Goal: Task Accomplishment & Management: Manage account settings

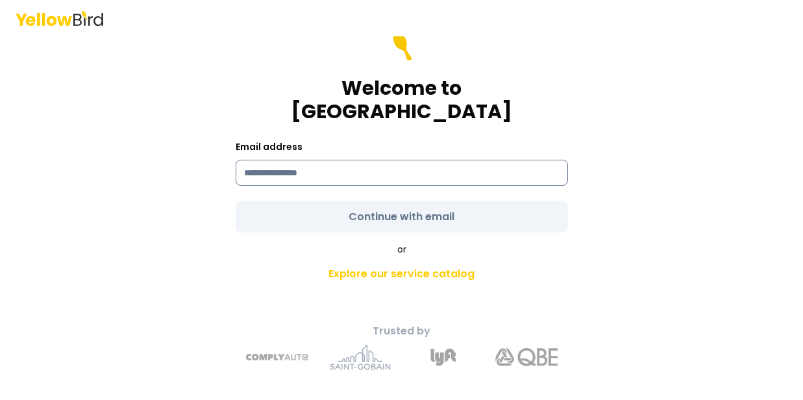
click at [321, 162] on input at bounding box center [402, 173] width 332 height 26
type input "**********"
click at [419, 208] on form "**********" at bounding box center [402, 131] width 332 height 203
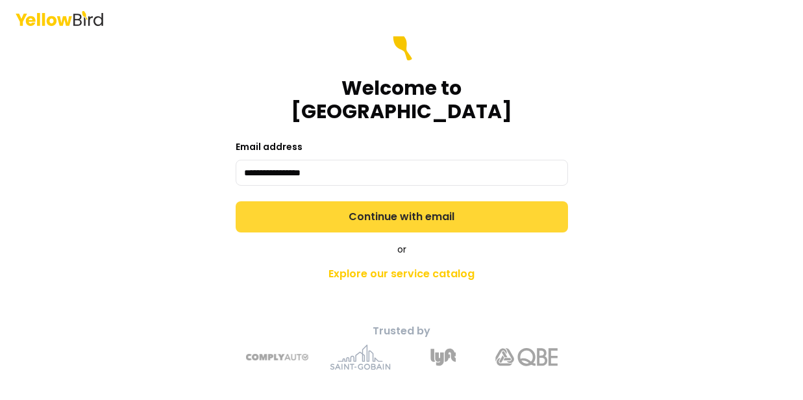
click at [428, 206] on button "Continue with email" at bounding box center [402, 216] width 332 height 31
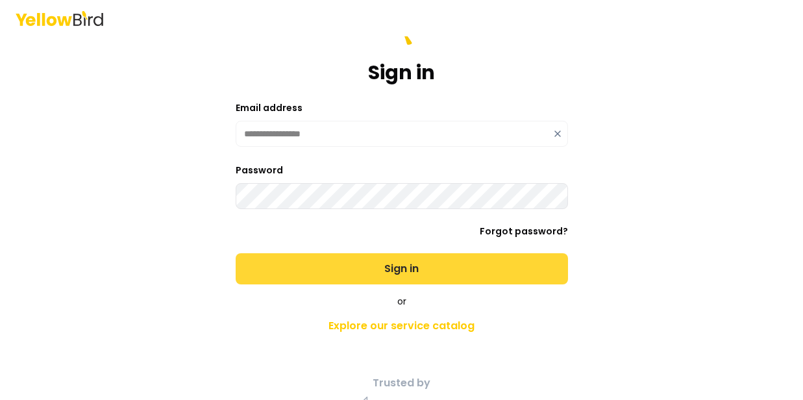
click at [442, 269] on button "Sign in" at bounding box center [402, 268] width 332 height 31
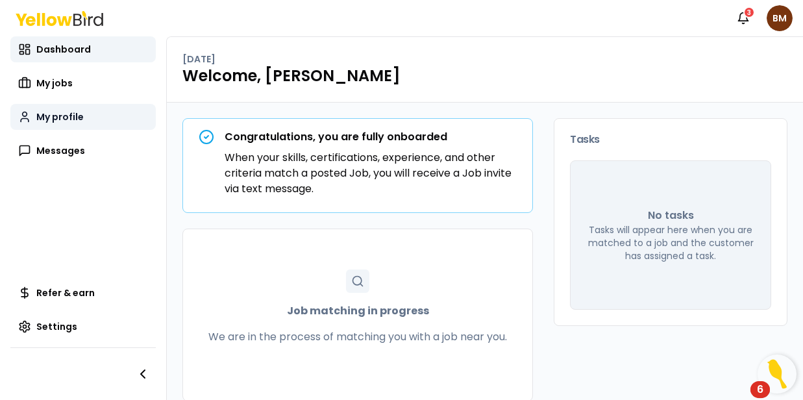
click at [62, 125] on link "My profile" at bounding box center [82, 117] width 145 height 26
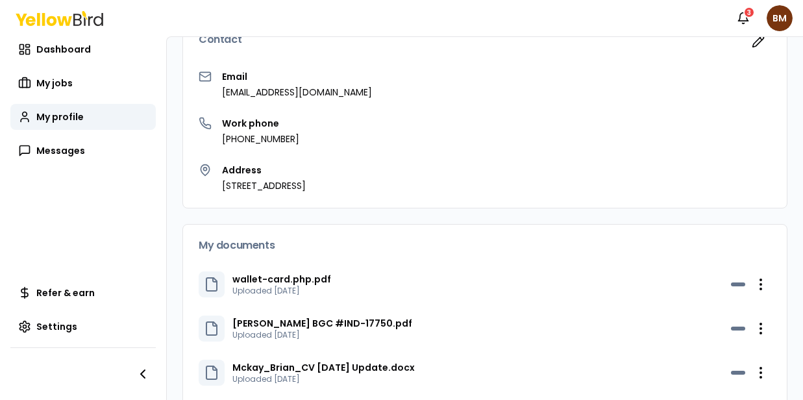
scroll to position [141, 0]
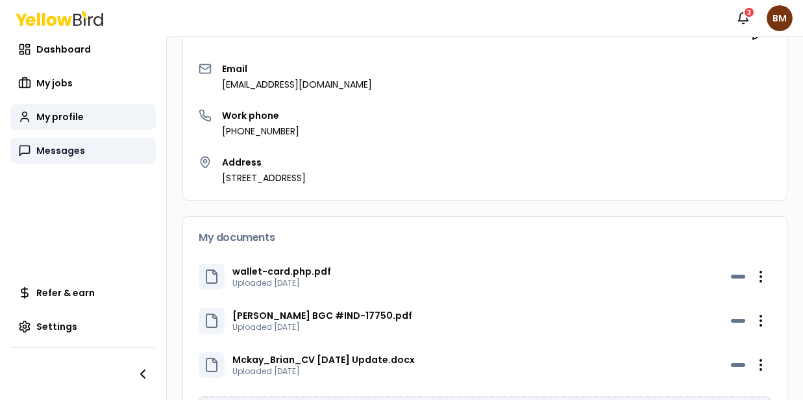
click at [68, 150] on span "Messages" at bounding box center [60, 150] width 49 height 13
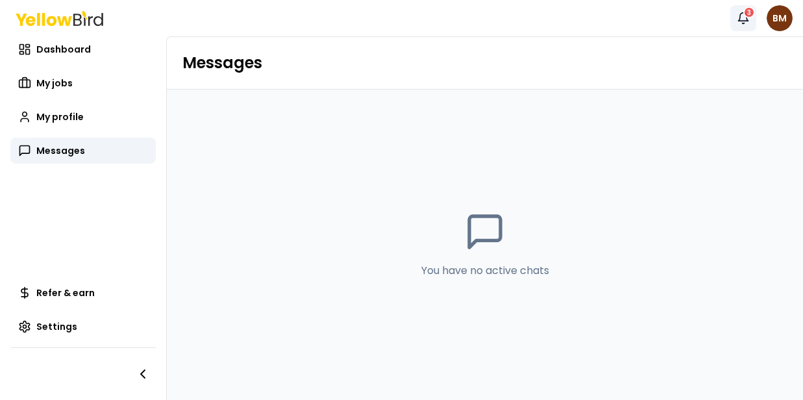
click at [748, 15] on div "3" at bounding box center [749, 12] width 12 height 12
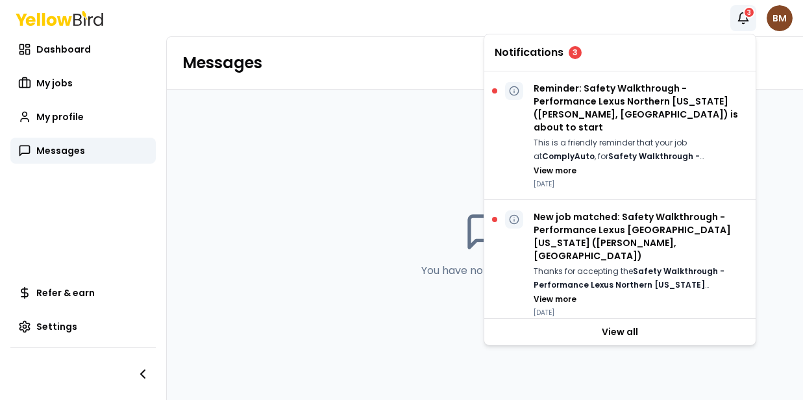
click at [778, 18] on html "Notifications 3 BM Dashboard My jobs My profile Messages Refer & earn Settings …" at bounding box center [401, 200] width 803 height 400
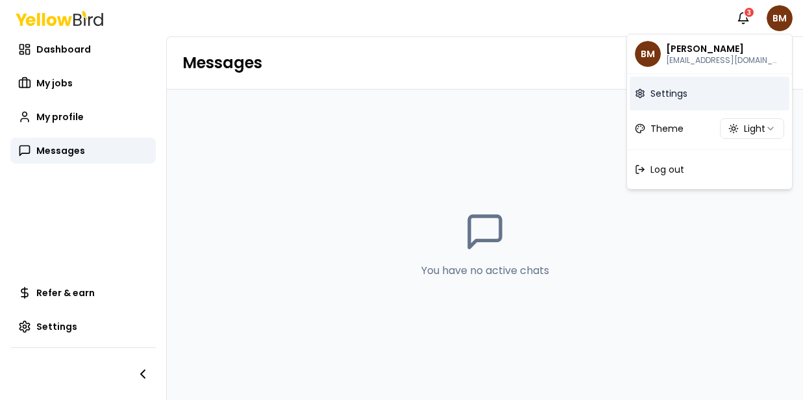
click at [677, 95] on span "Settings" at bounding box center [668, 93] width 37 height 13
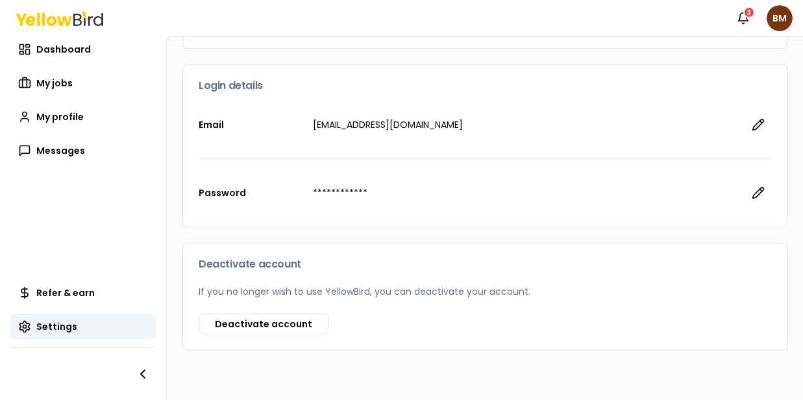
scroll to position [201, 0]
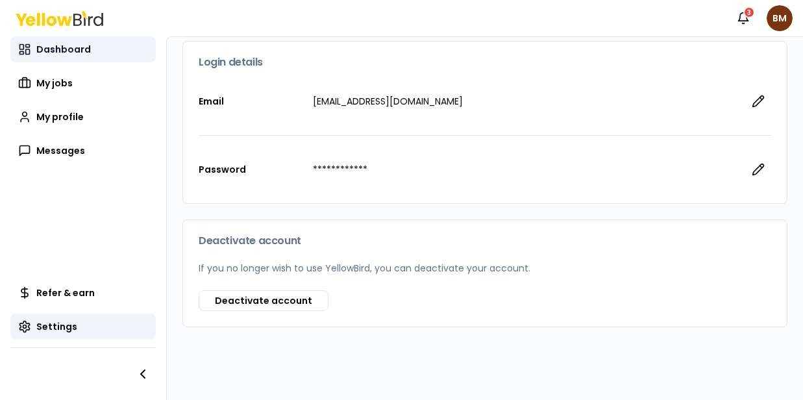
click at [51, 48] on span "Dashboard" at bounding box center [63, 49] width 55 height 13
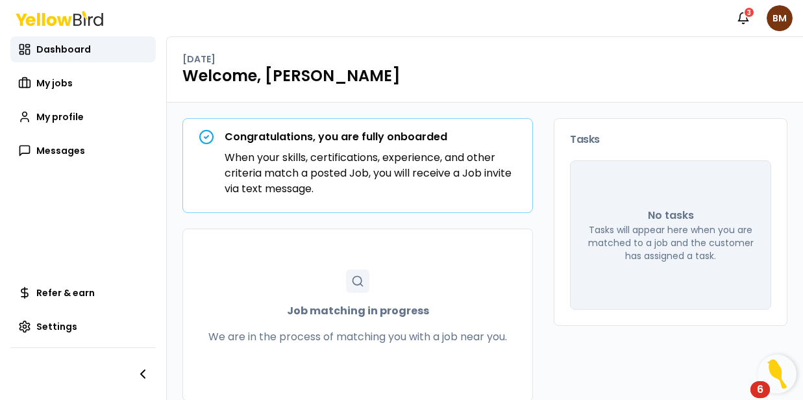
click at [761, 389] on div "6" at bounding box center [760, 397] width 6 height 17
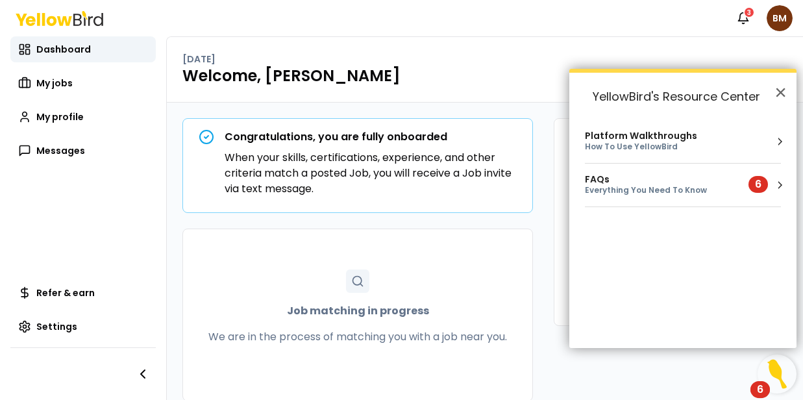
click at [638, 188] on div "Everything You Need To Know" at bounding box center [659, 190] width 148 height 11
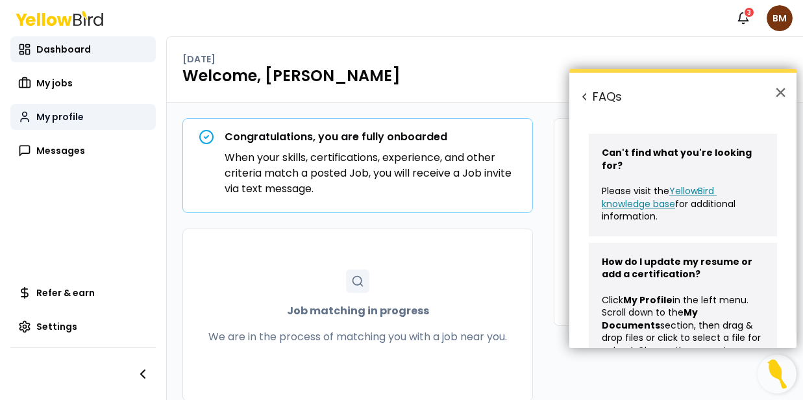
click at [70, 118] on span "My profile" at bounding box center [59, 116] width 47 height 13
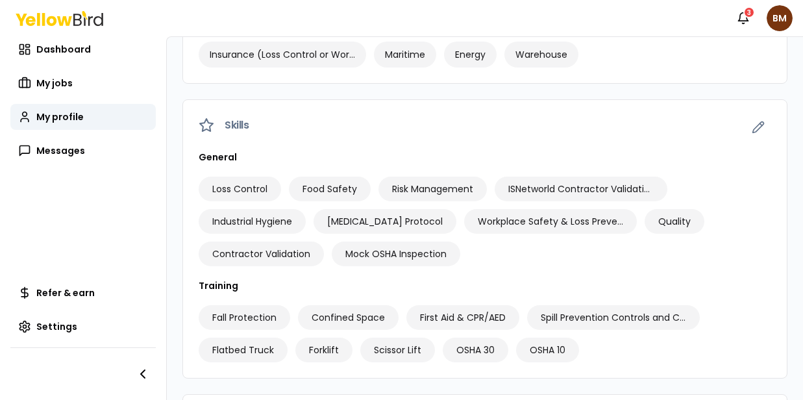
scroll to position [1123, 0]
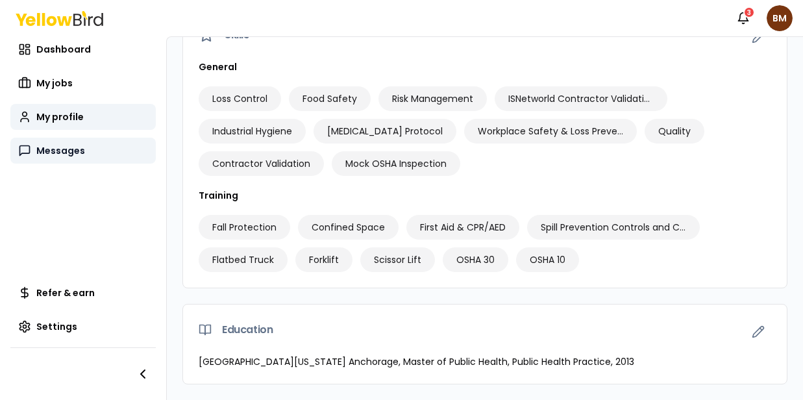
click at [64, 153] on span "Messages" at bounding box center [60, 150] width 49 height 13
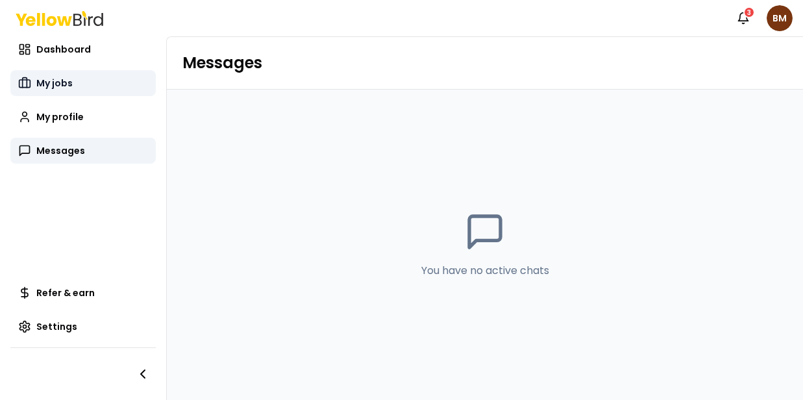
click at [61, 81] on span "My jobs" at bounding box center [54, 83] width 36 height 13
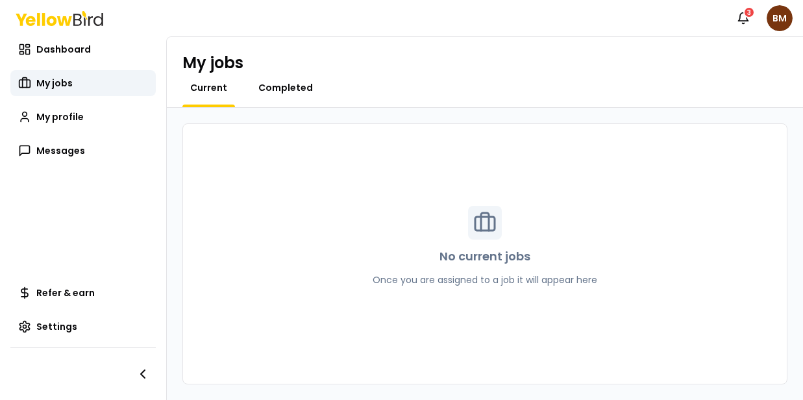
click at [292, 82] on span "Completed" at bounding box center [285, 87] width 55 height 13
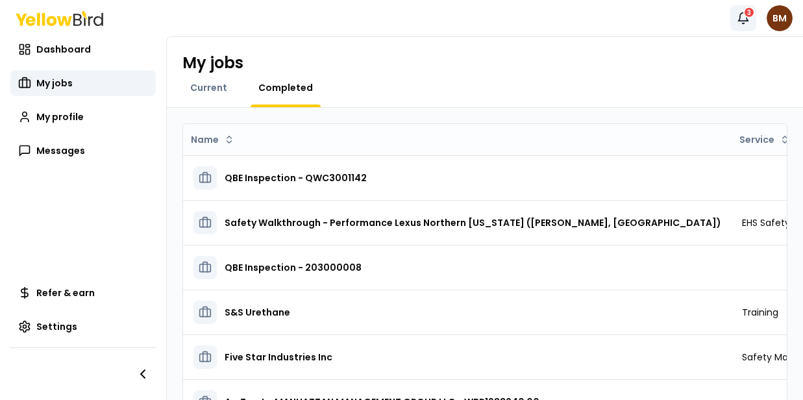
click at [747, 23] on icon "button" at bounding box center [743, 18] width 13 height 13
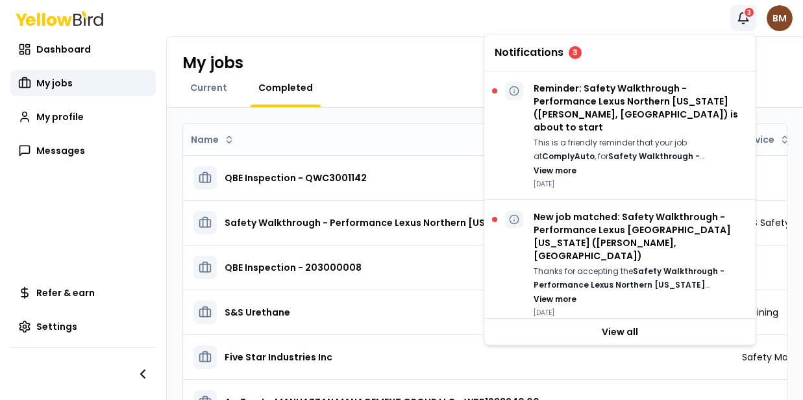
click at [780, 25] on html "Notifications 3 BM Dashboard My jobs My profile Messages Refer & earn Settings …" at bounding box center [401, 200] width 803 height 400
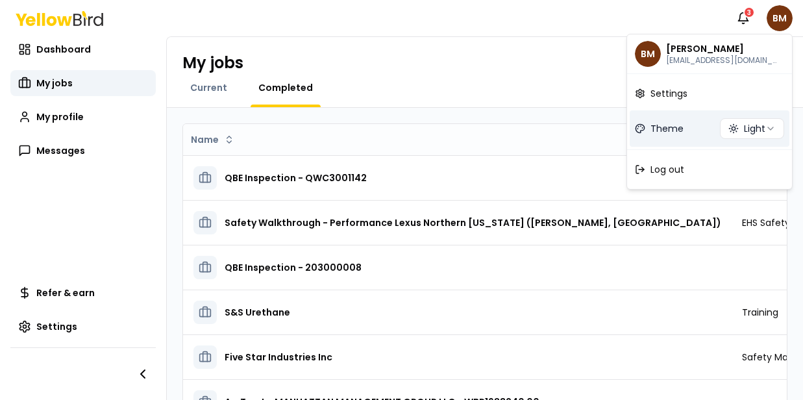
click at [663, 131] on span "Theme" at bounding box center [666, 128] width 33 height 13
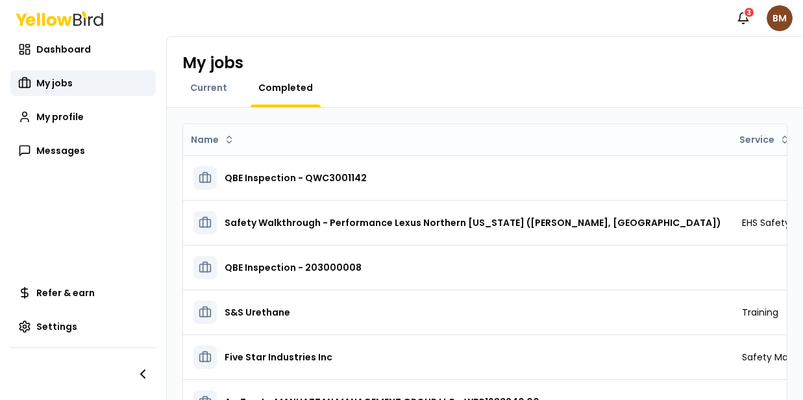
click at [783, 21] on html "Notifications 3 BM Dashboard My jobs My profile Messages Refer & earn Settings …" at bounding box center [401, 200] width 803 height 400
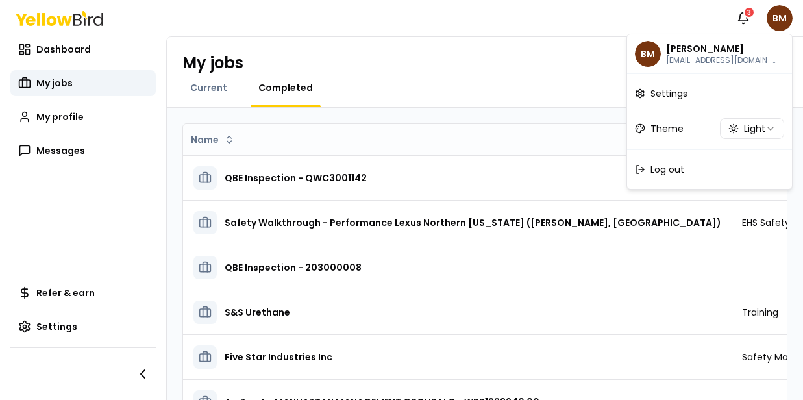
click at [759, 128] on button "Light" at bounding box center [752, 128] width 64 height 21
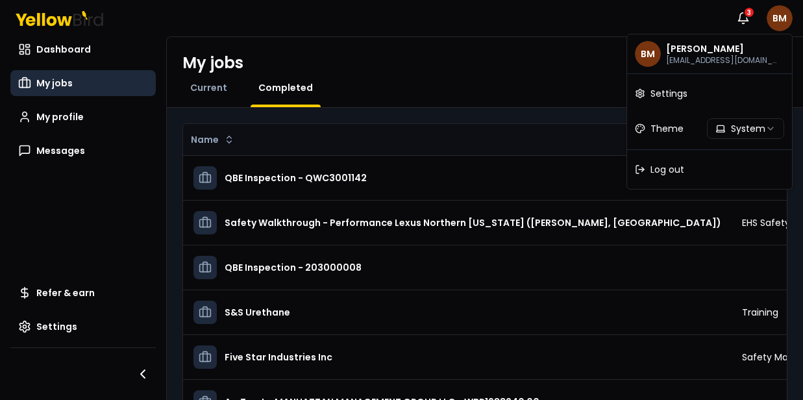
click at [756, 127] on button "System" at bounding box center [745, 128] width 77 height 21
click at [768, 127] on icon "button" at bounding box center [770, 128] width 5 height 3
click at [207, 89] on html "Notifications 3 BM Dashboard My jobs My profile Messages Refer & earn Settings …" at bounding box center [401, 200] width 803 height 400
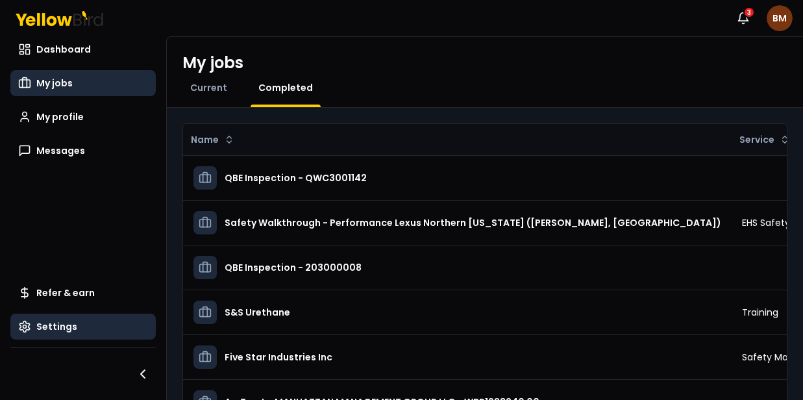
click at [50, 325] on span "Settings" at bounding box center [56, 326] width 41 height 13
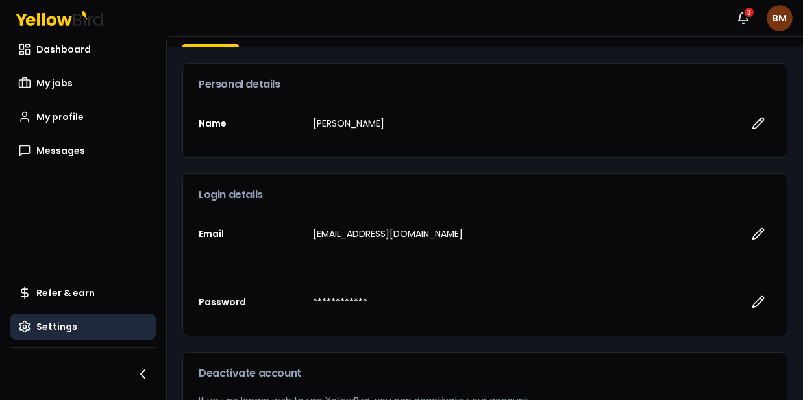
scroll to position [201, 0]
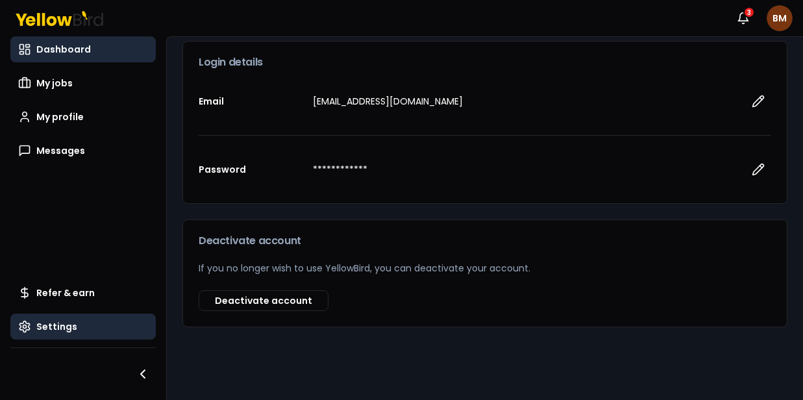
click at [71, 43] on span "Dashboard" at bounding box center [63, 49] width 55 height 13
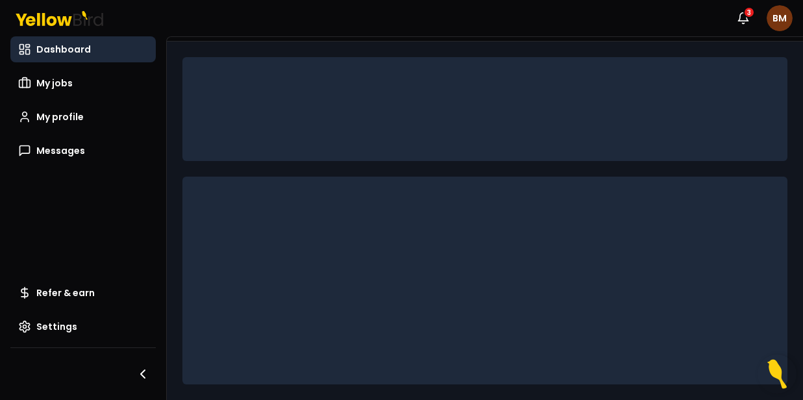
scroll to position [17, 0]
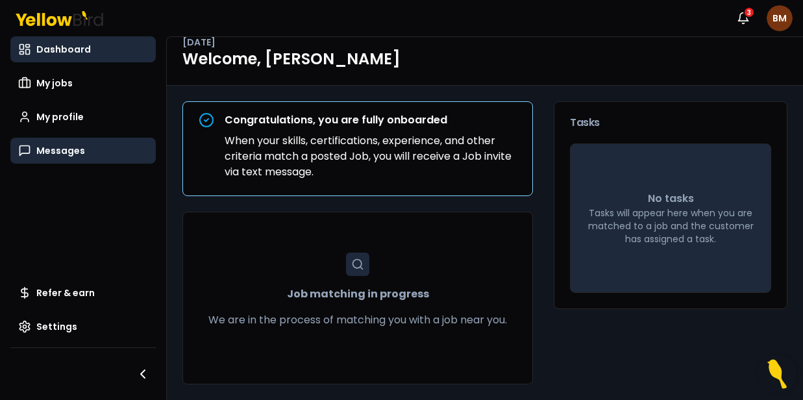
click at [58, 153] on span "Messages" at bounding box center [60, 150] width 49 height 13
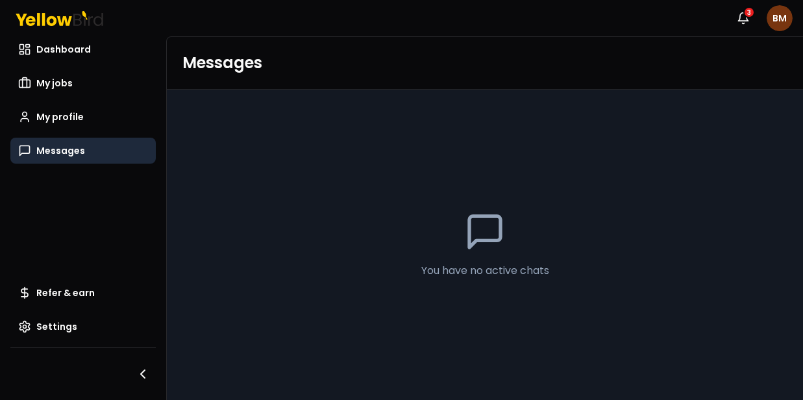
click at [485, 242] on icon at bounding box center [485, 232] width 42 height 42
click at [739, 14] on icon "button" at bounding box center [743, 18] width 13 height 13
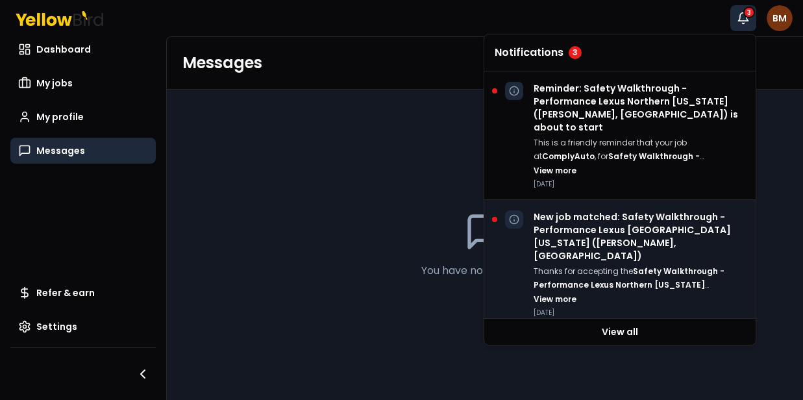
scroll to position [89, 0]
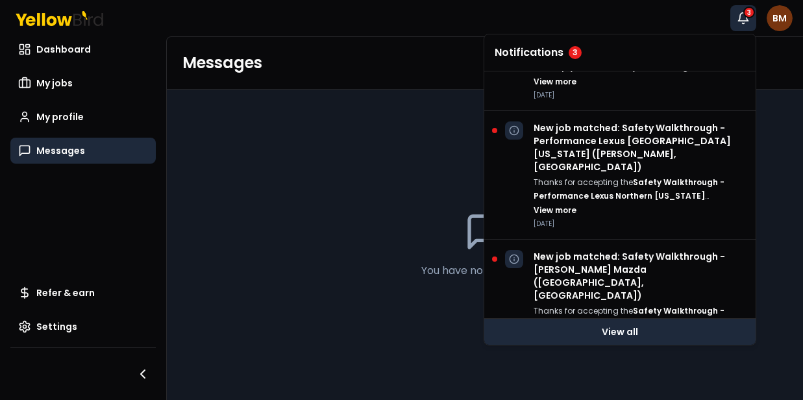
click at [629, 330] on link "View all" at bounding box center [619, 332] width 271 height 26
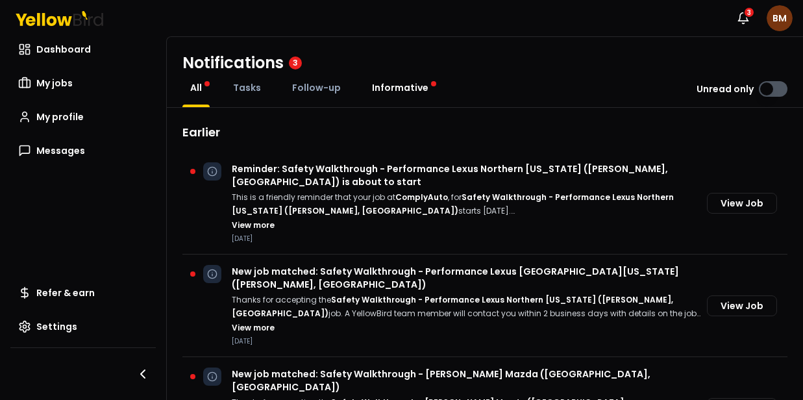
click at [426, 88] on link "Informative" at bounding box center [400, 87] width 72 height 13
click at [780, 90] on button "Unread only" at bounding box center [773, 89] width 29 height 16
click at [766, 90] on button "Unread only" at bounding box center [773, 89] width 29 height 16
click at [317, 88] on span "Follow-up" at bounding box center [316, 87] width 49 height 13
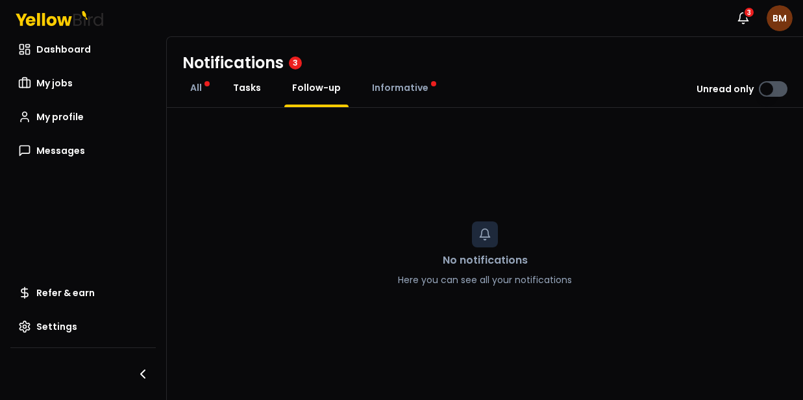
click at [254, 90] on span "Tasks" at bounding box center [247, 87] width 28 height 13
click at [198, 84] on span "All" at bounding box center [196, 87] width 12 height 13
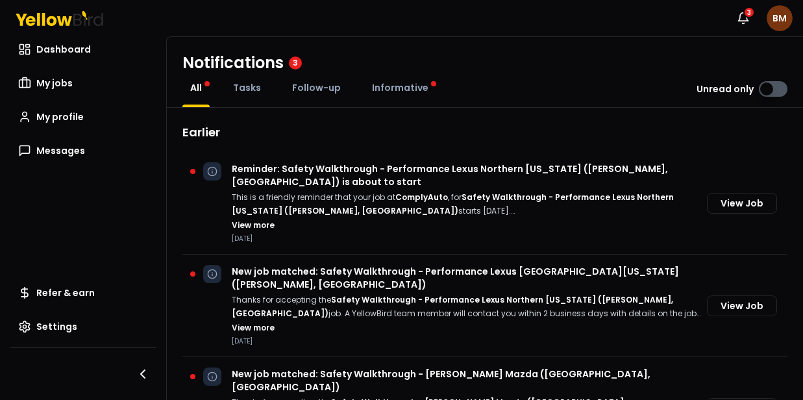
click at [781, 89] on button "Unread only" at bounding box center [773, 89] width 29 height 16
click at [768, 95] on button "Unread only" at bounding box center [773, 89] width 29 height 16
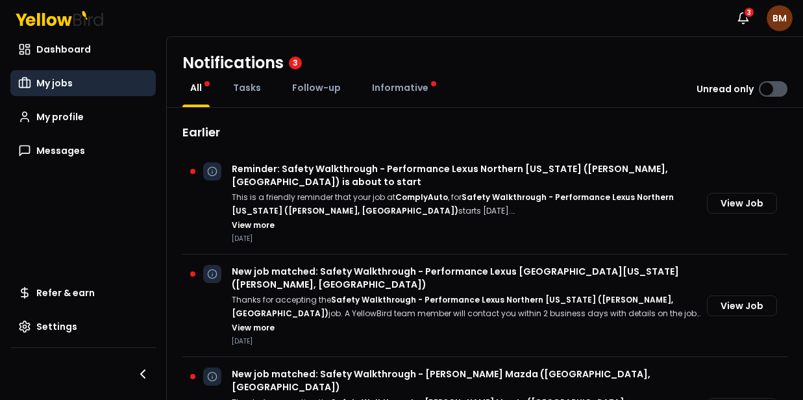
click at [62, 82] on span "My jobs" at bounding box center [54, 83] width 36 height 13
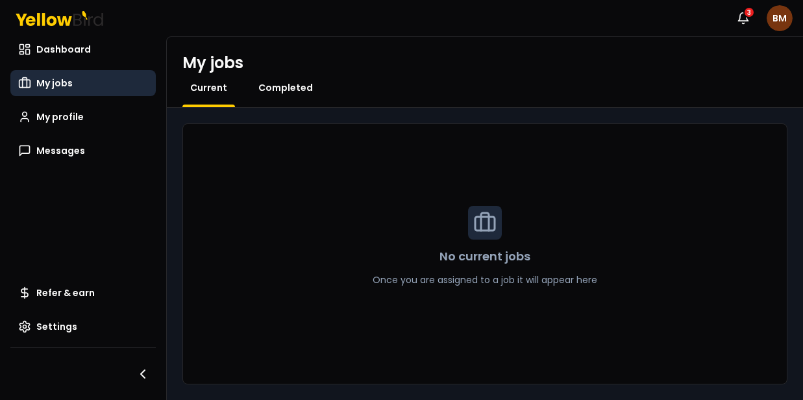
click at [305, 88] on span "Completed" at bounding box center [285, 87] width 55 height 13
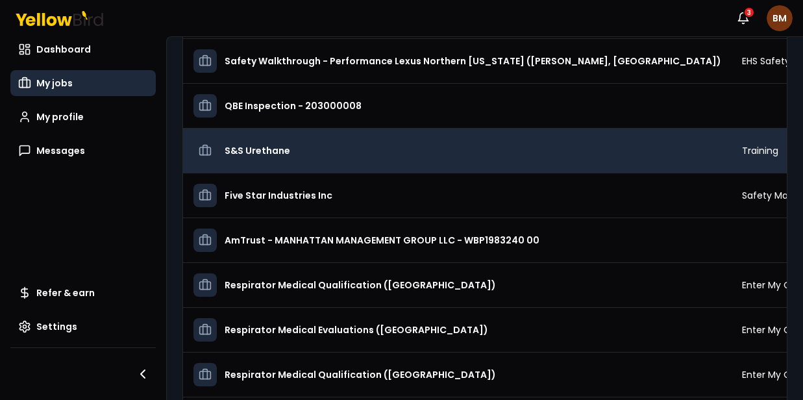
scroll to position [234, 0]
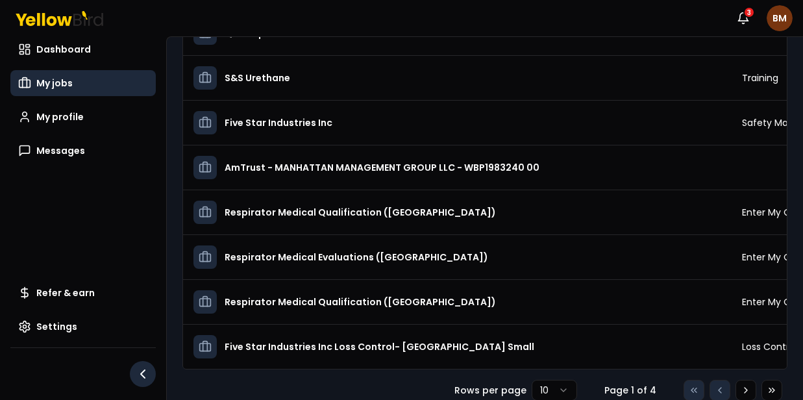
click at [145, 375] on icon "button" at bounding box center [143, 374] width 16 height 16
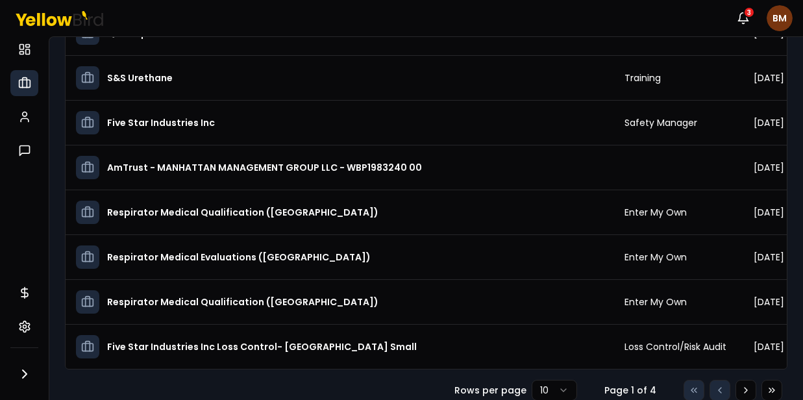
click at [563, 382] on html "Notifications 3 BM Dashboard My jobs My profile Messages Refer & earn Settings …" at bounding box center [401, 200] width 803 height 400
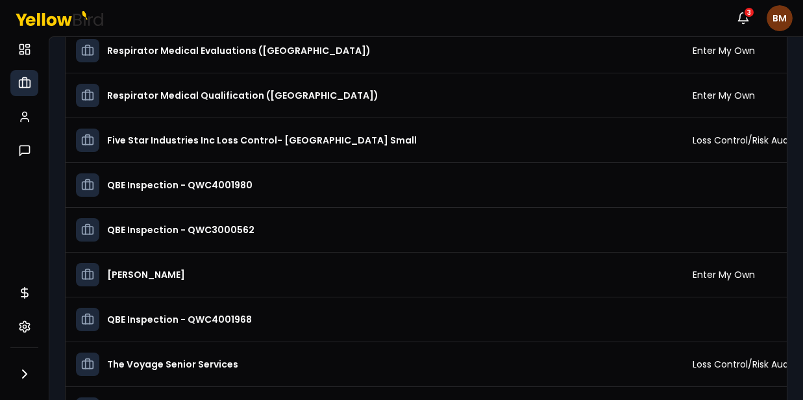
scroll to position [0, 0]
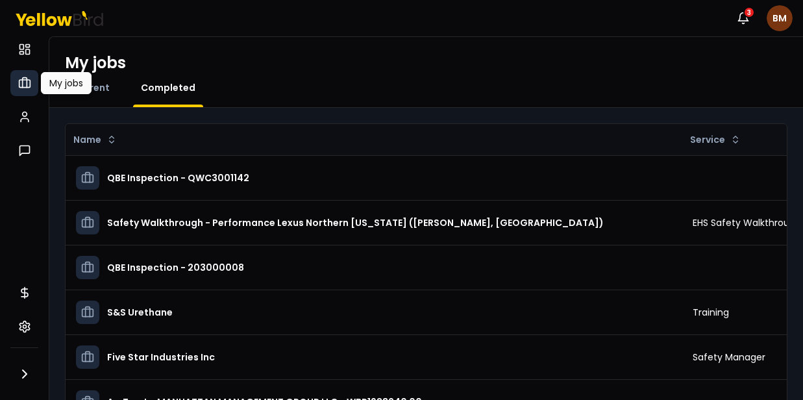
click at [30, 88] on icon at bounding box center [24, 83] width 13 height 13
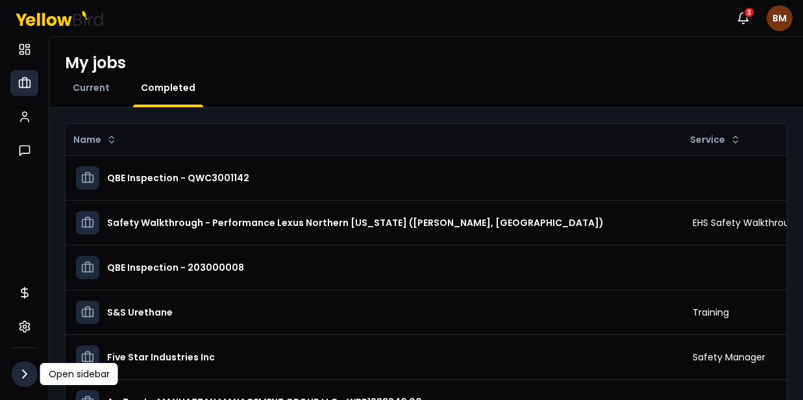
click at [23, 371] on icon "button" at bounding box center [25, 374] width 4 height 8
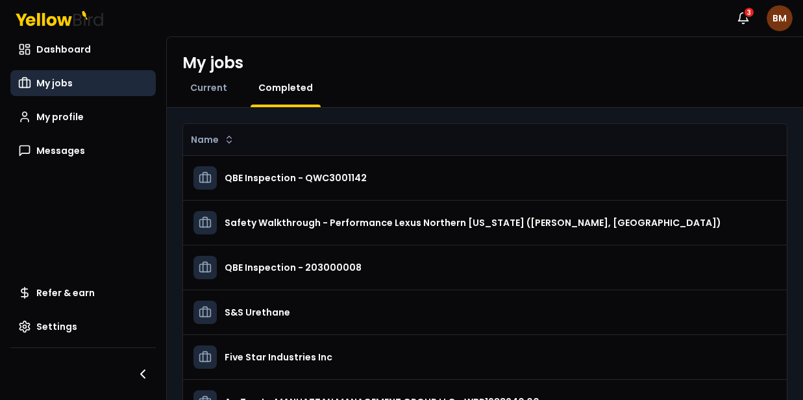
click at [64, 22] on icon at bounding box center [60, 18] width 88 height 15
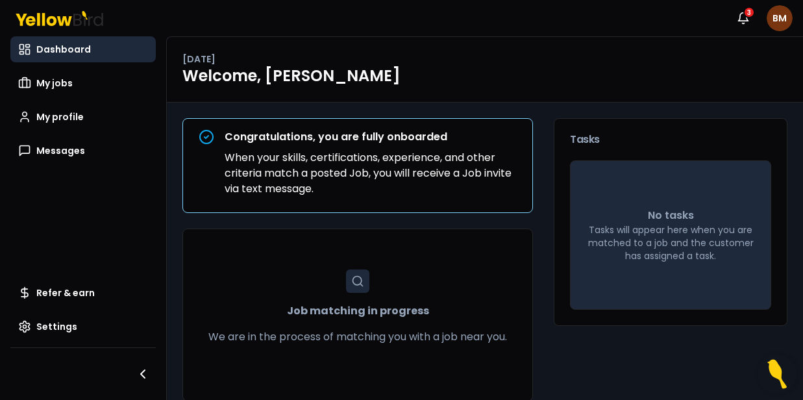
scroll to position [17, 0]
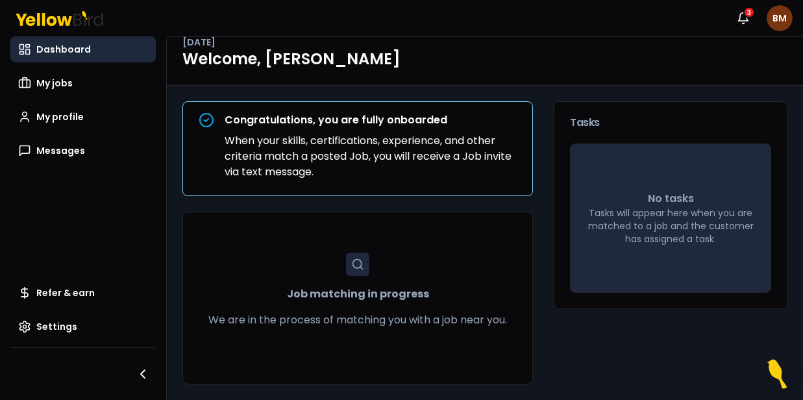
click at [775, 367] on img "Open Resource Center" at bounding box center [776, 373] width 39 height 39
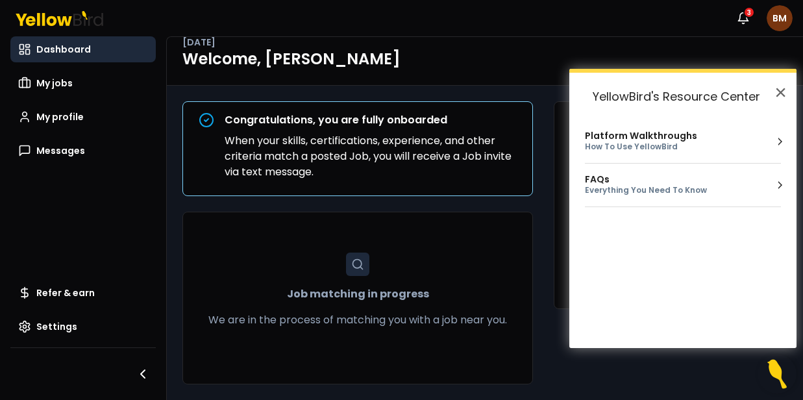
click at [772, 184] on div "FAQs Everything You Need To Know" at bounding box center [683, 185] width 196 height 22
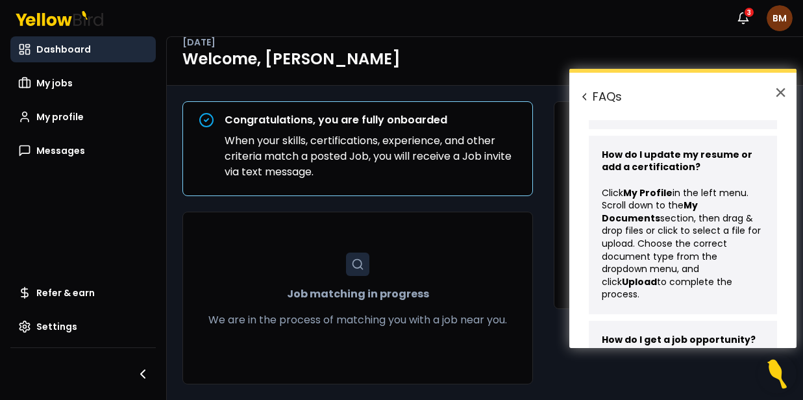
scroll to position [0, 0]
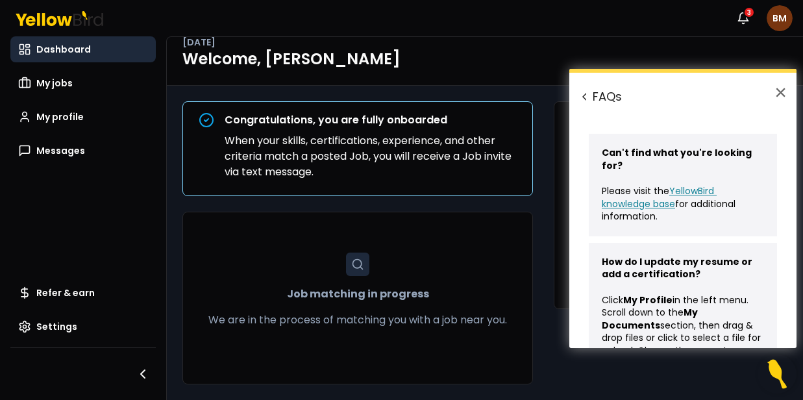
click at [643, 190] on link "YellowBird knowledge base" at bounding box center [659, 197] width 115 height 26
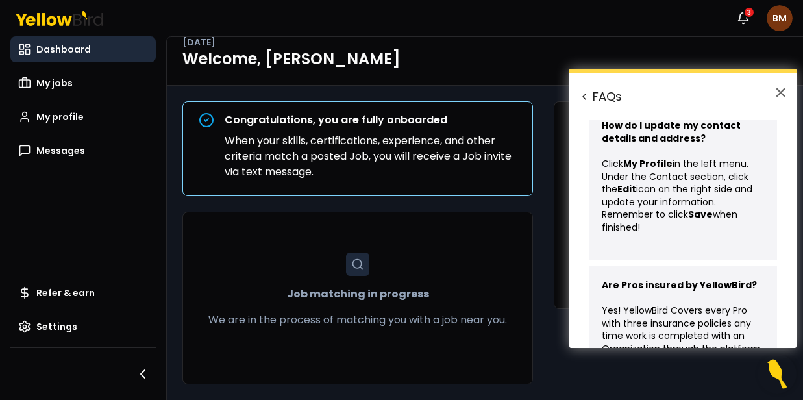
scroll to position [693, 0]
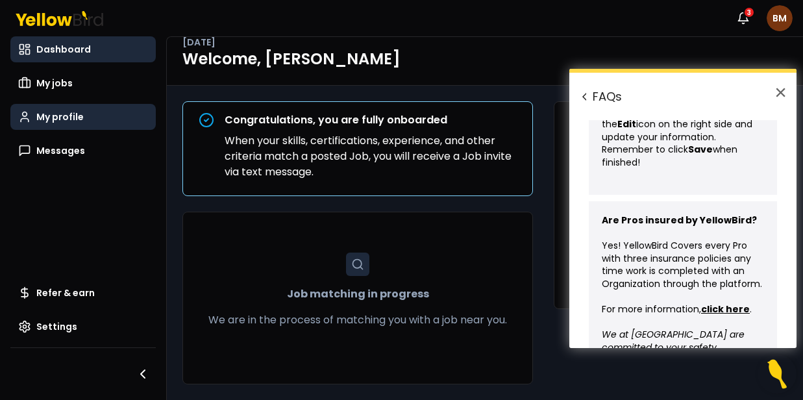
click at [69, 121] on span "My profile" at bounding box center [59, 116] width 47 height 13
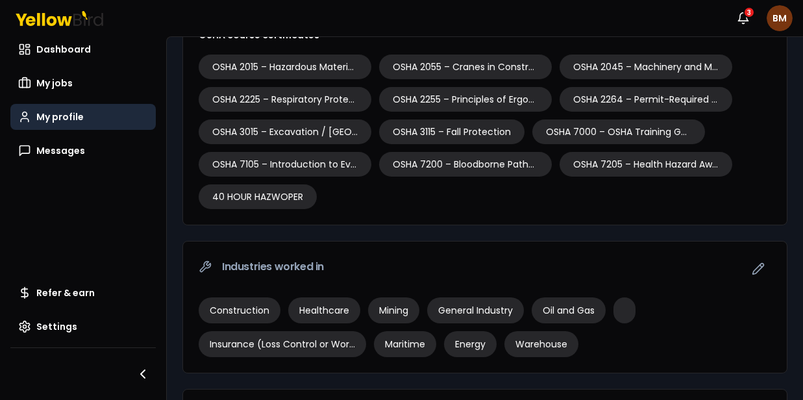
scroll to position [1123, 0]
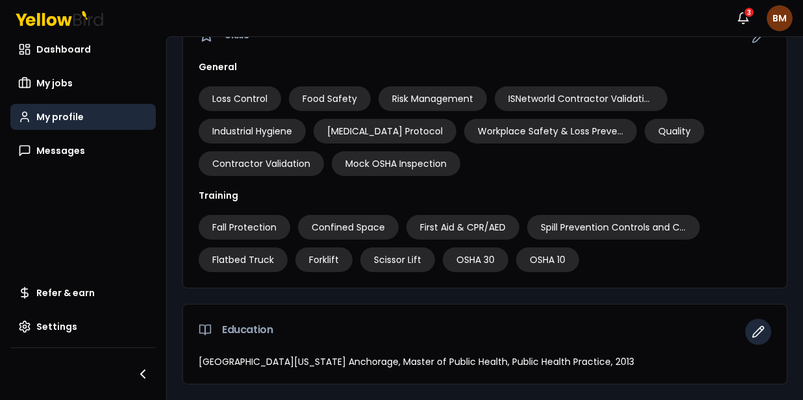
click at [756, 335] on icon "button" at bounding box center [758, 331] width 11 height 11
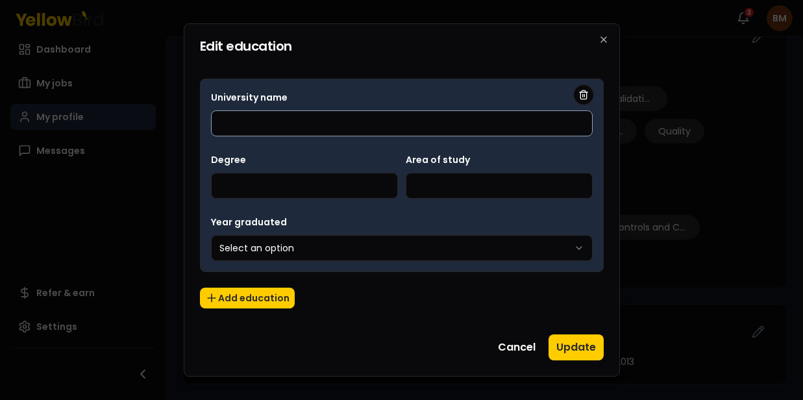
click at [280, 127] on input "University name" at bounding box center [402, 123] width 382 height 26
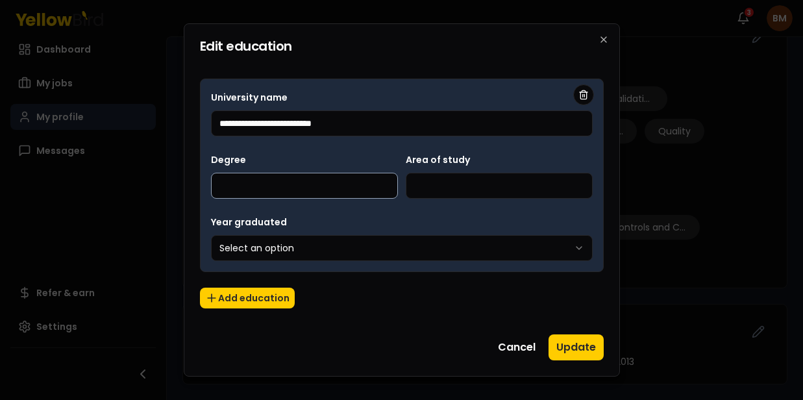
type input "**********"
click at [282, 181] on input "Degree" at bounding box center [304, 186] width 187 height 26
type input "*******"
click at [481, 190] on input "Area of study" at bounding box center [499, 186] width 187 height 26
type input "*"
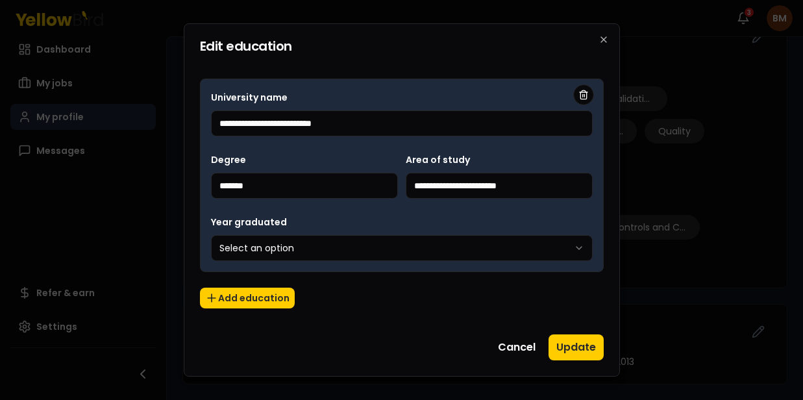
type input "**********"
click at [351, 252] on body "Notifications 3 BM Dashboard My jobs My profile Messages Refer & earn Settings …" at bounding box center [401, 200] width 803 height 400
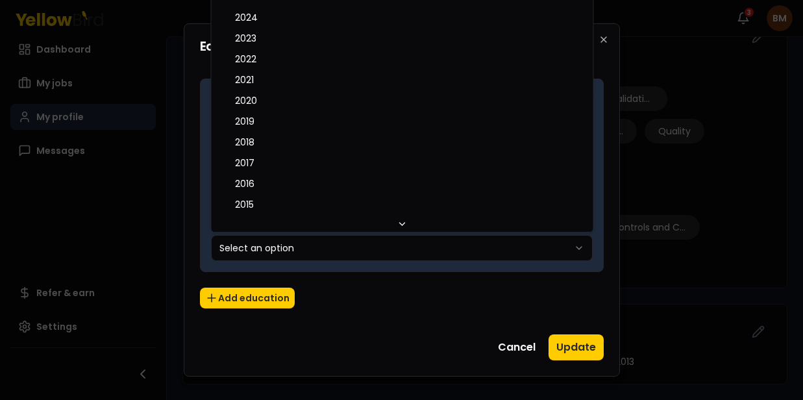
select select "****"
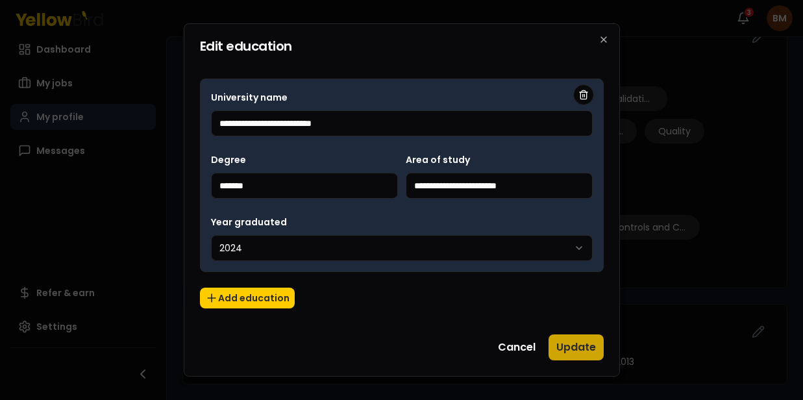
click at [584, 349] on button "Update" at bounding box center [575, 347] width 55 height 26
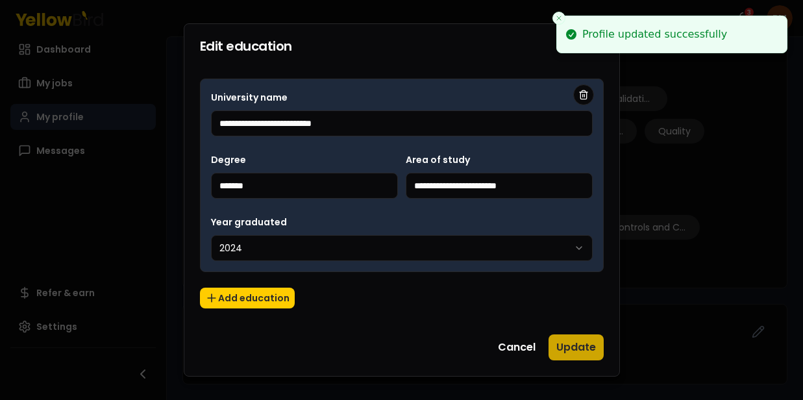
click at [577, 349] on button "Update" at bounding box center [575, 347] width 55 height 26
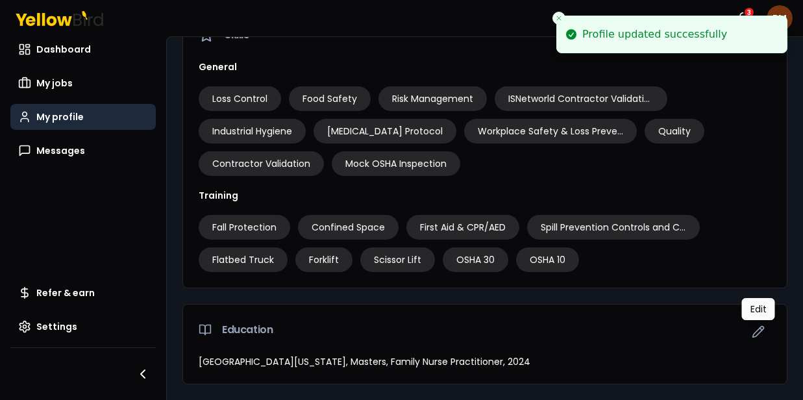
click at [558, 14] on icon "Close toast" at bounding box center [559, 18] width 8 height 8
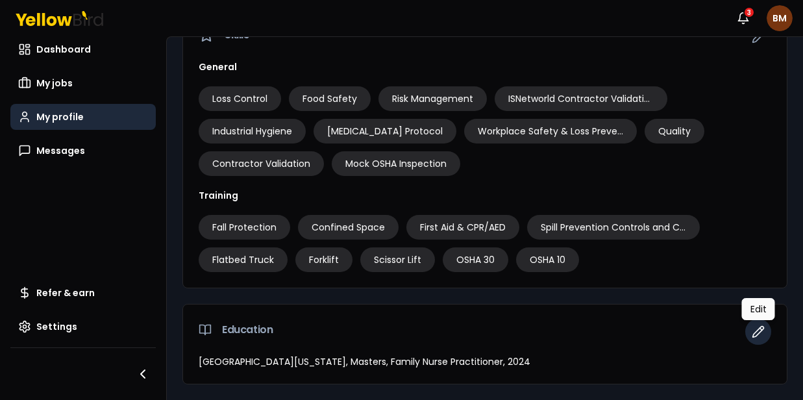
click at [756, 332] on icon "button" at bounding box center [758, 331] width 13 height 13
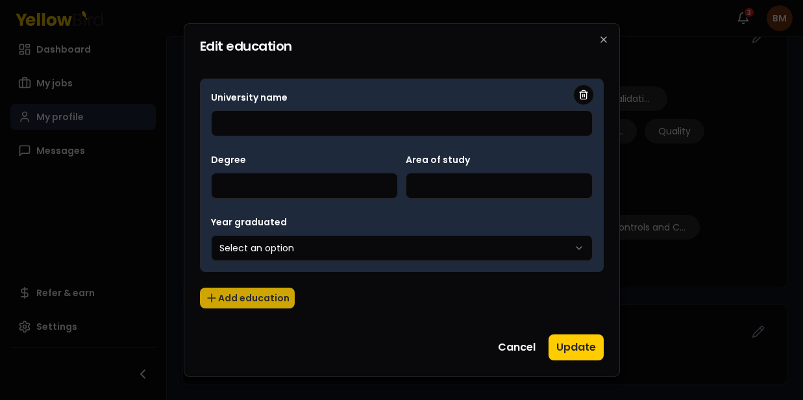
click at [265, 300] on button "Add education" at bounding box center [247, 298] width 95 height 21
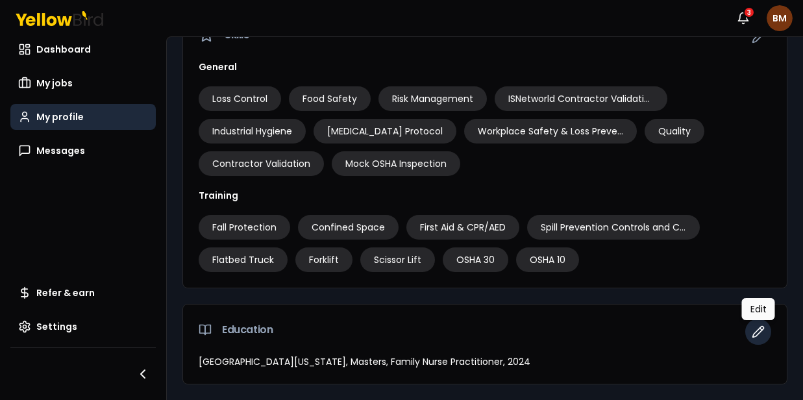
click at [759, 333] on icon "button" at bounding box center [758, 331] width 13 height 13
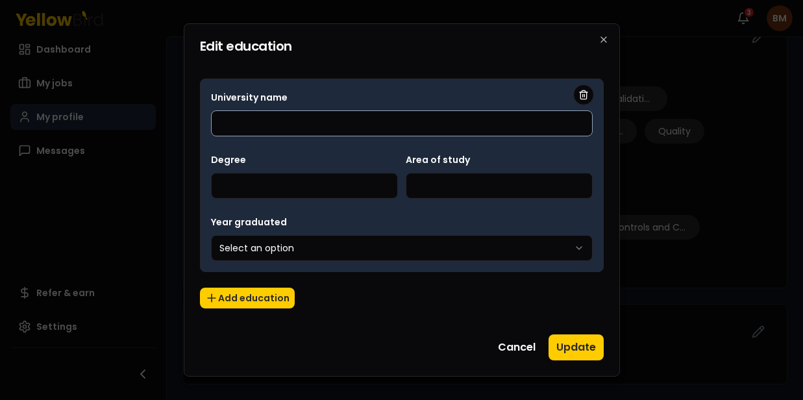
click at [313, 121] on input "University name" at bounding box center [402, 123] width 382 height 26
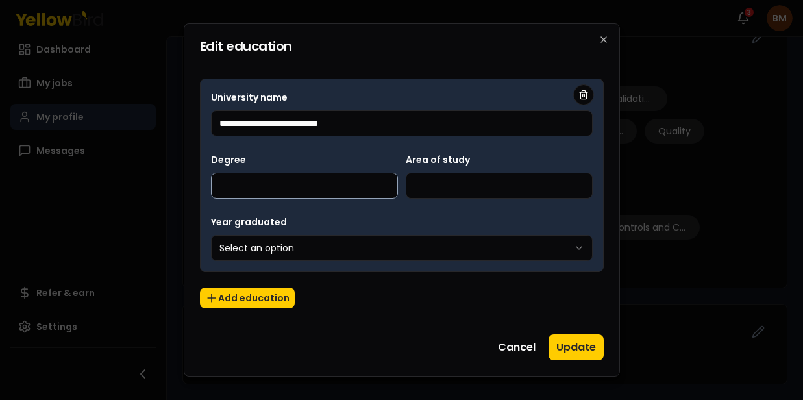
type input "**********"
click at [296, 191] on input "Degree" at bounding box center [304, 186] width 187 height 26
type input "******"
click at [480, 185] on input "Area of study" at bounding box center [499, 186] width 187 height 26
type input "**********"
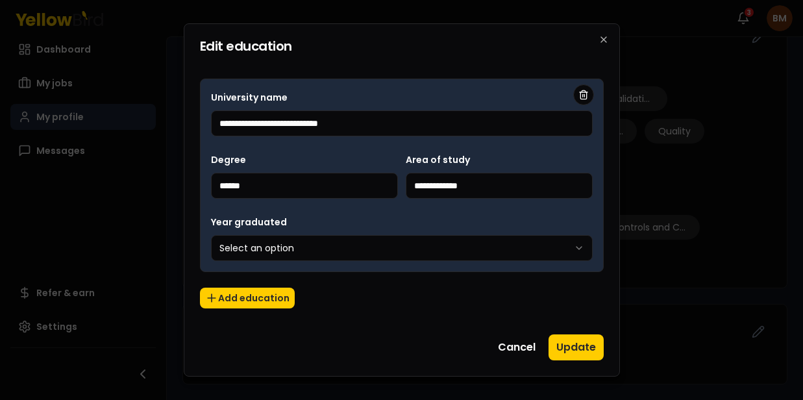
click at [346, 249] on body "Notifications 3 BM Dashboard My jobs My profile Messages Refer & earn Settings …" at bounding box center [401, 200] width 803 height 400
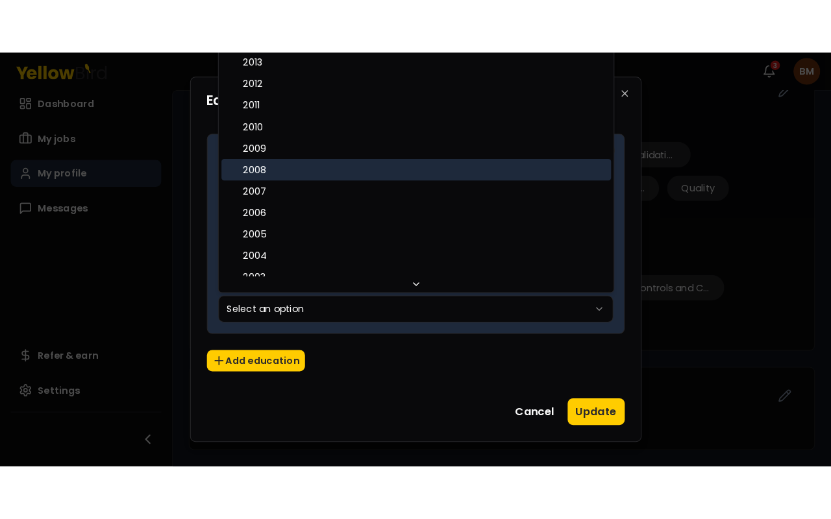
scroll to position [230, 0]
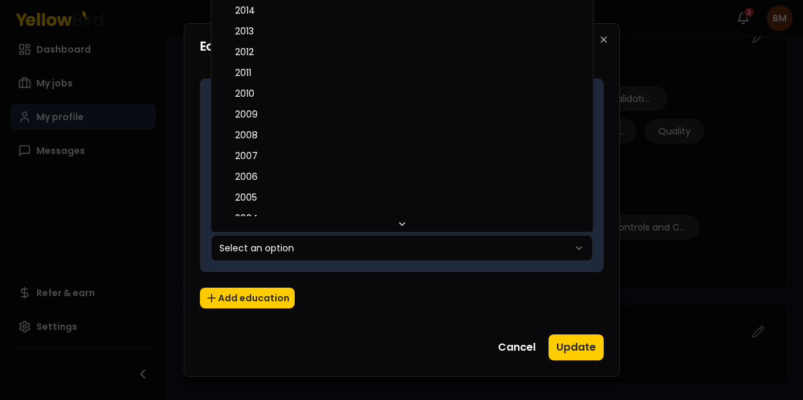
select select "****"
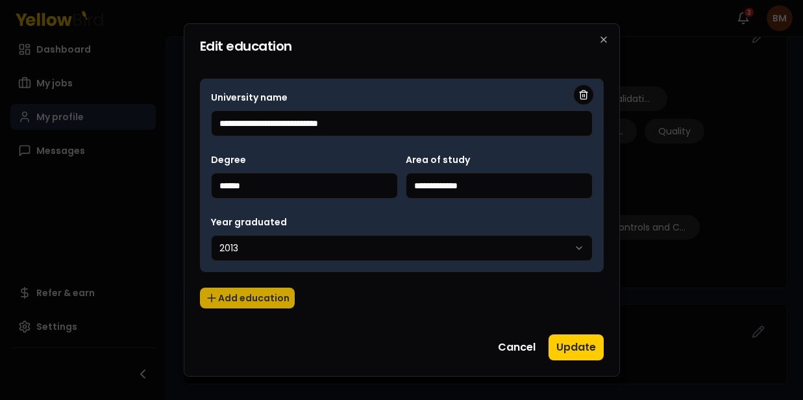
click at [256, 297] on button "Add education" at bounding box center [247, 298] width 95 height 21
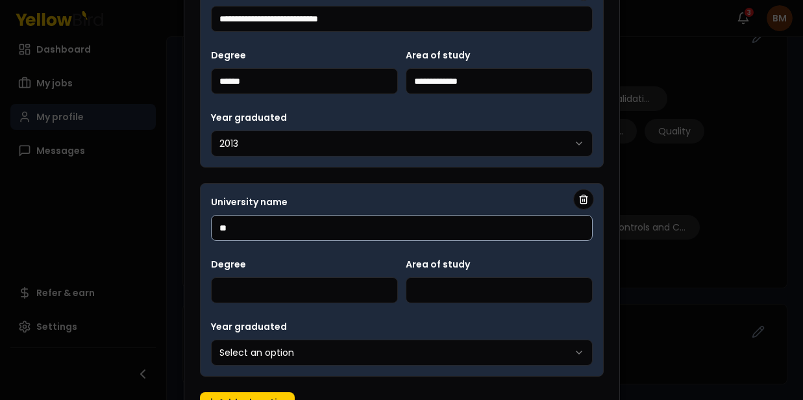
type input "*"
type input "**********"
click at [317, 291] on input "Degree" at bounding box center [304, 290] width 187 height 26
type input "******"
click at [486, 302] on input "Area of study" at bounding box center [499, 290] width 187 height 26
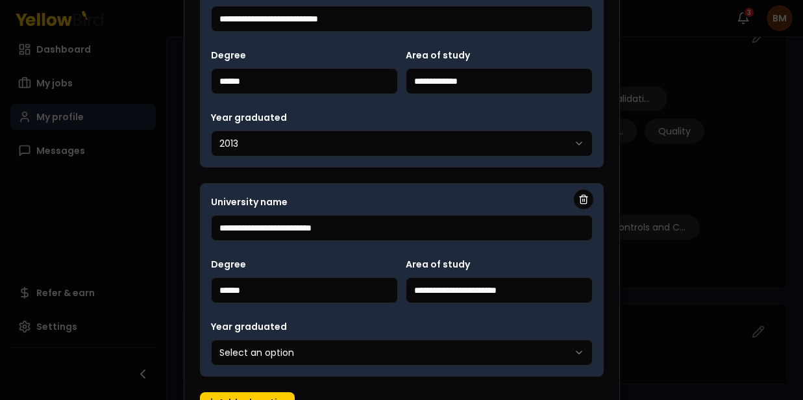
type input "**********"
click at [514, 346] on body "Notifications 3 BM Dashboard My jobs My profile Messages Refer & earn Settings …" at bounding box center [401, 200] width 803 height 400
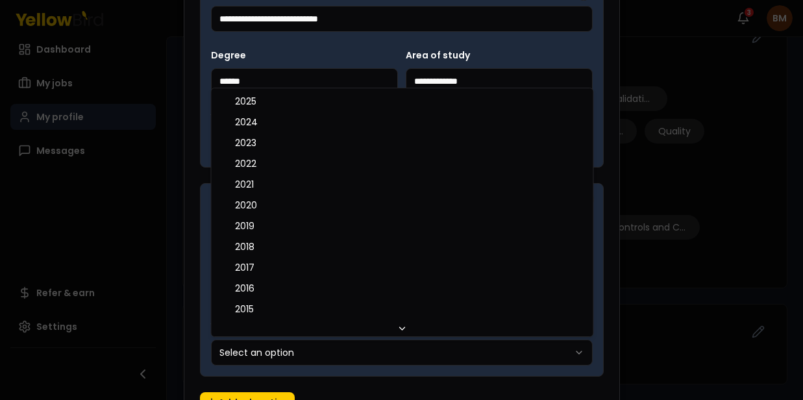
select select "****"
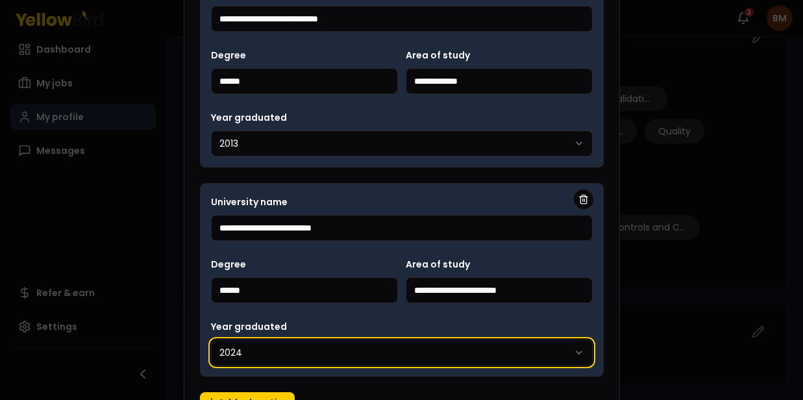
scroll to position [978, 0]
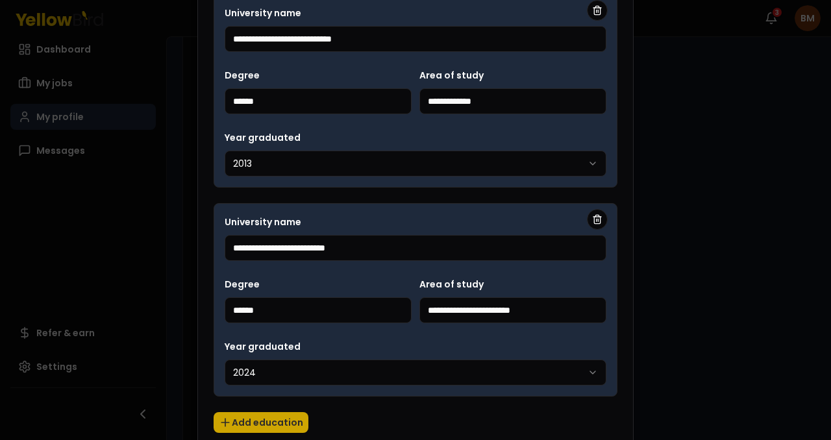
click at [279, 399] on button "Add education" at bounding box center [261, 422] width 95 height 21
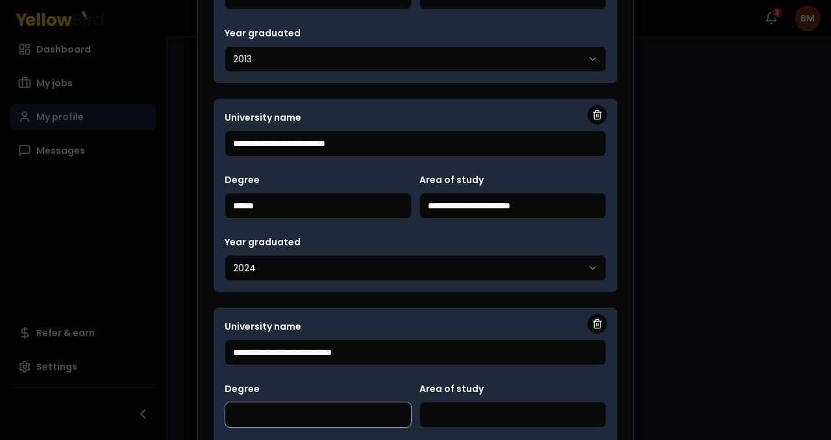
type input "**********"
click at [336, 399] on input "Degree" at bounding box center [318, 415] width 187 height 26
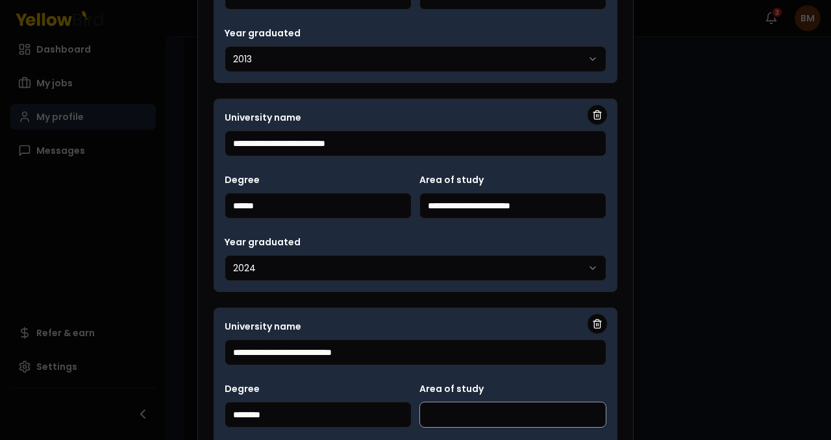
type input "********"
click at [499, 399] on input "Area of study" at bounding box center [512, 415] width 187 height 26
type input "**********"
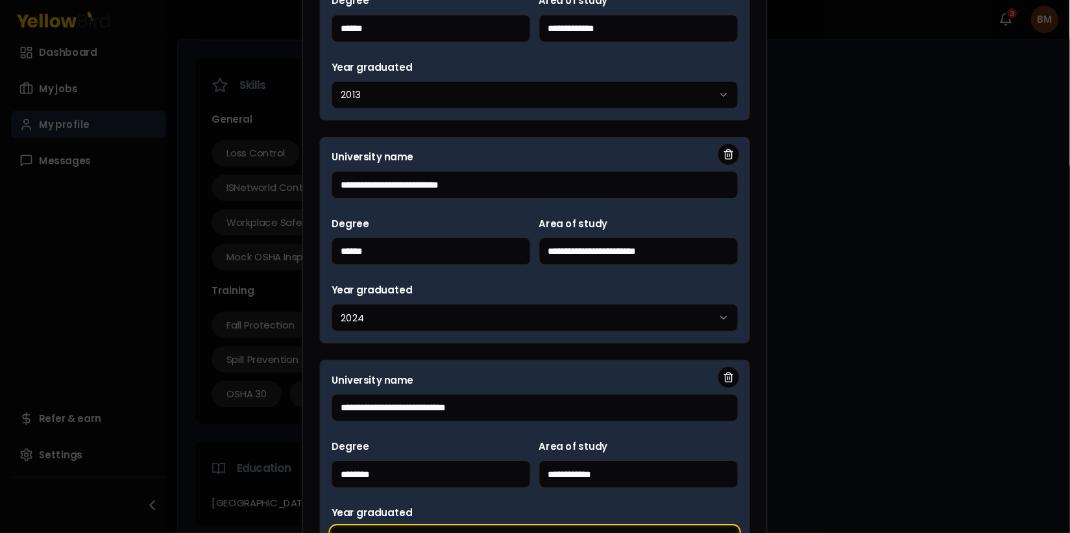
scroll to position [510, 0]
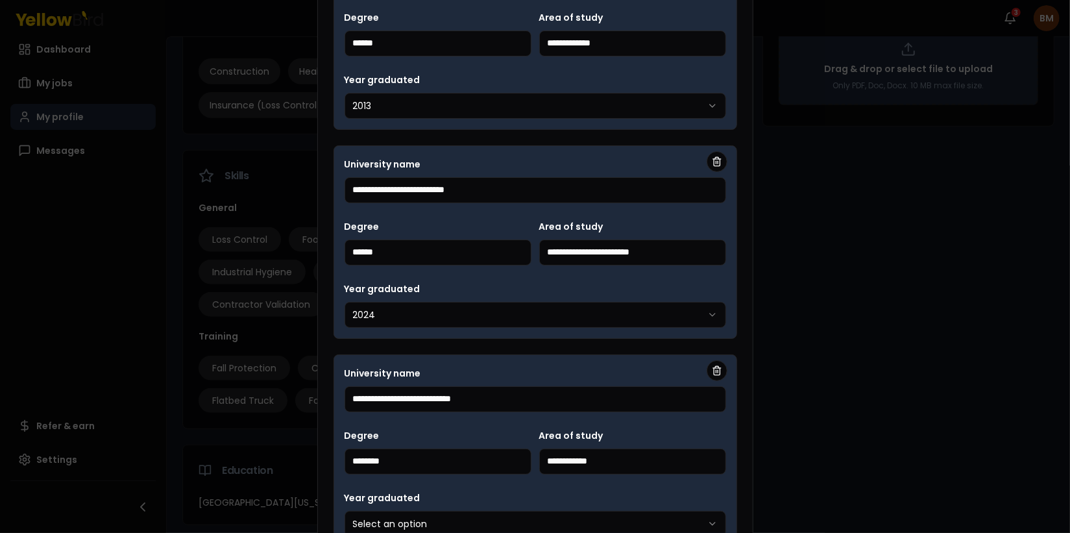
click at [708, 399] on icon "button" at bounding box center [713, 524] width 10 height 10
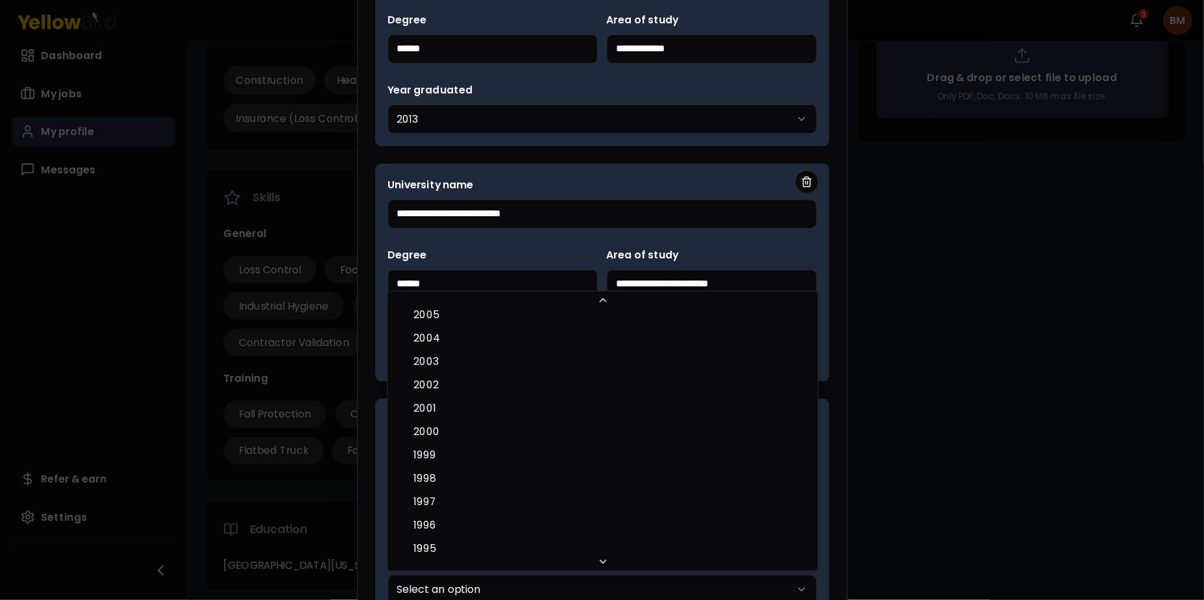
scroll to position [424, 0]
select select "****"
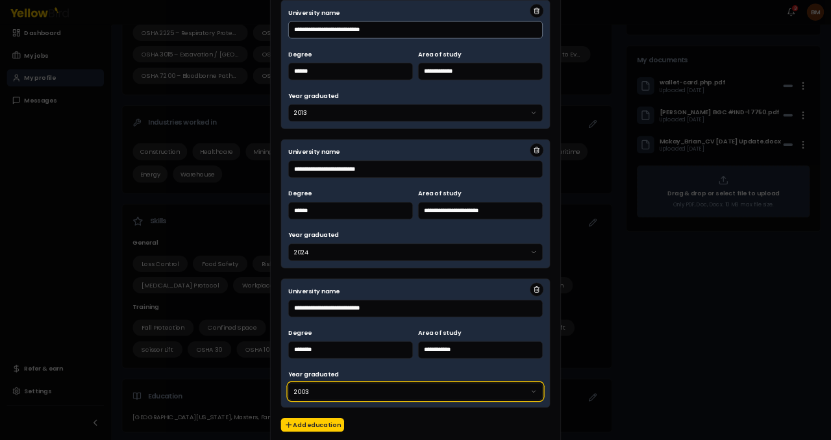
scroll to position [0, 0]
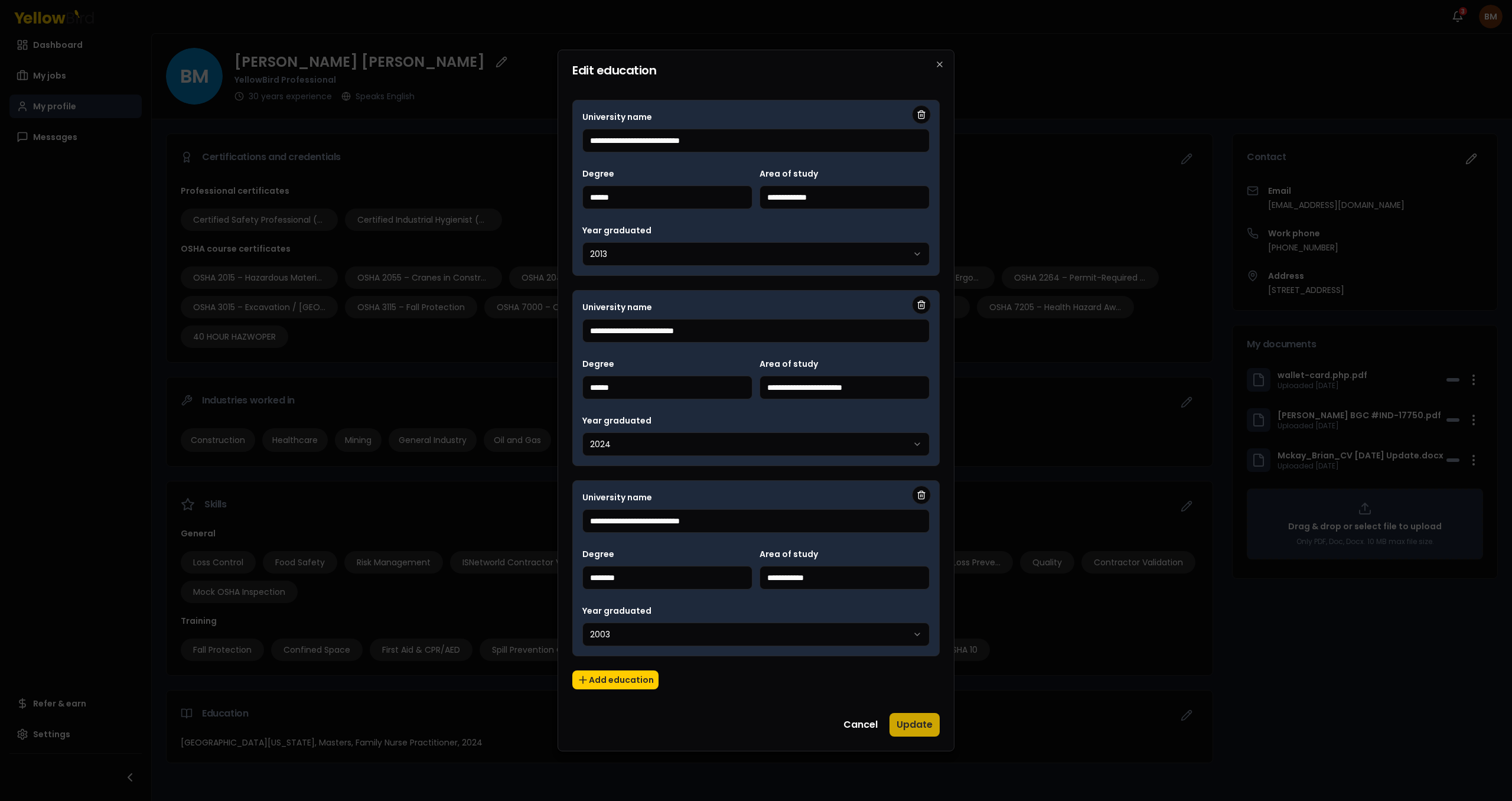
click at [730, 363] on button "Update" at bounding box center [914, 725] width 50 height 24
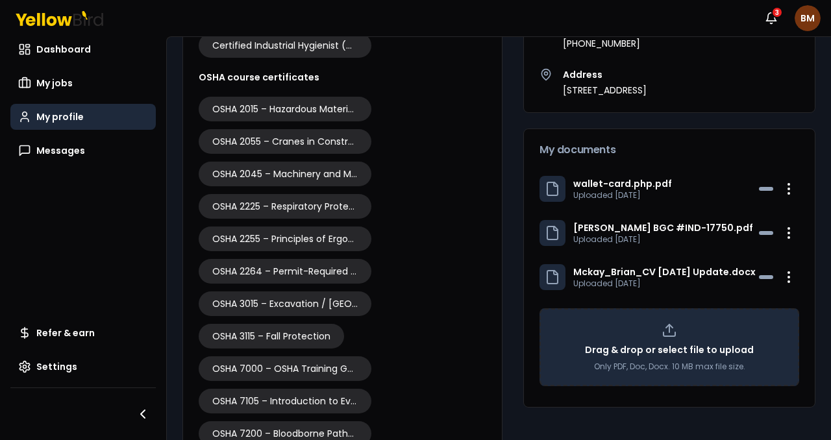
scroll to position [80, 0]
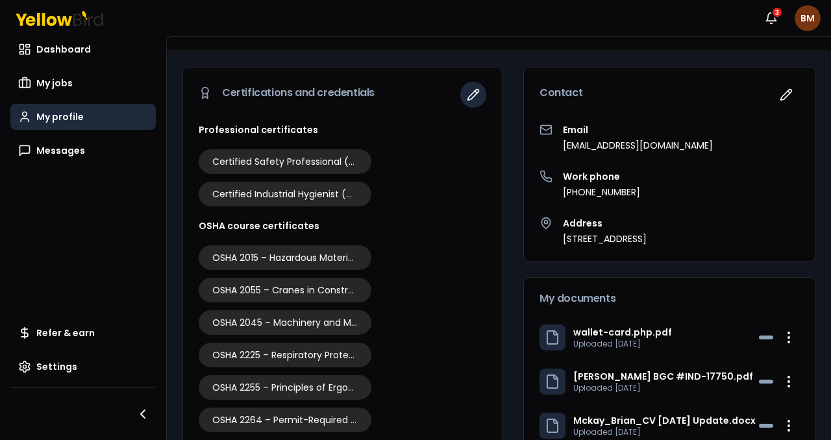
click at [473, 95] on icon "button" at bounding box center [473, 94] width 13 height 13
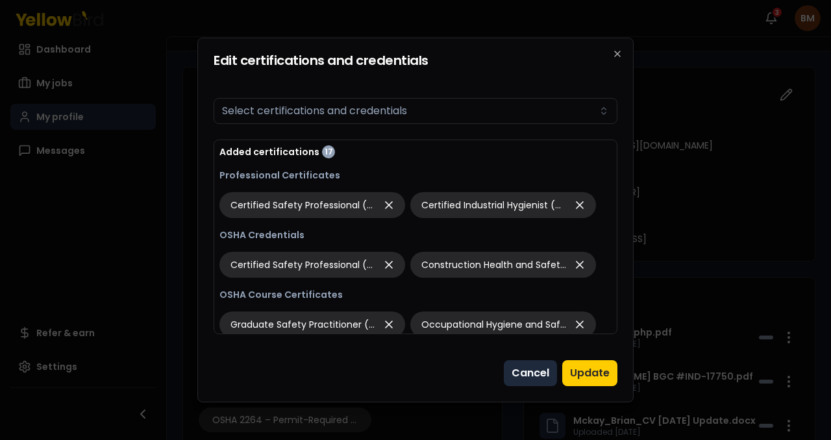
click at [524, 376] on button "Cancel" at bounding box center [530, 373] width 53 height 26
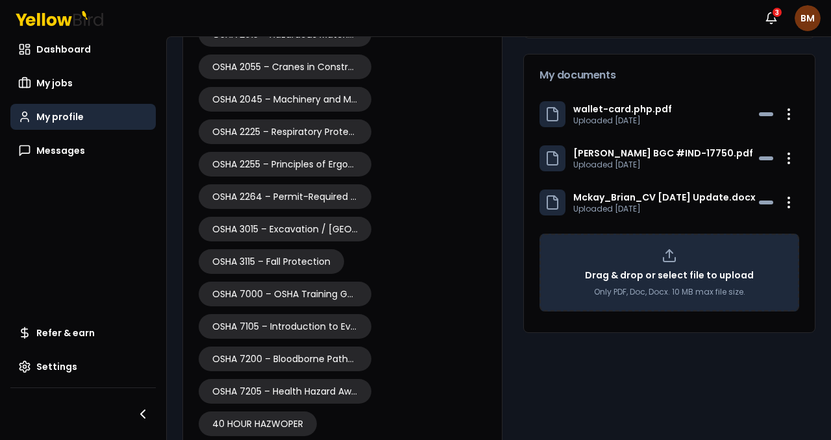
scroll to position [60, 0]
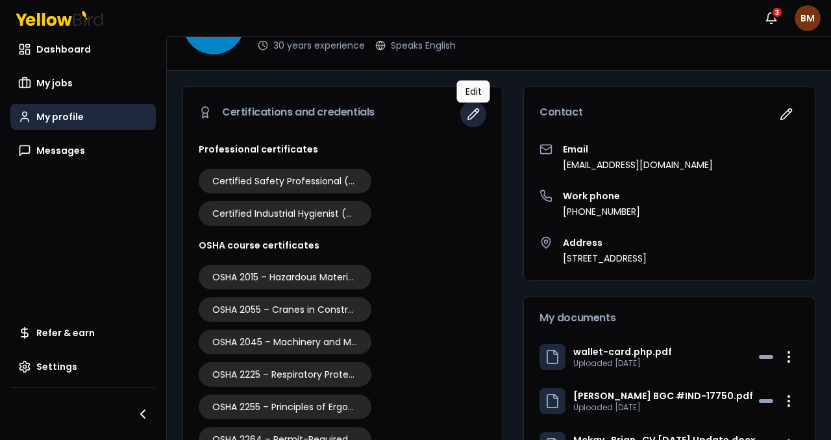
click at [476, 113] on icon "button" at bounding box center [473, 114] width 11 height 11
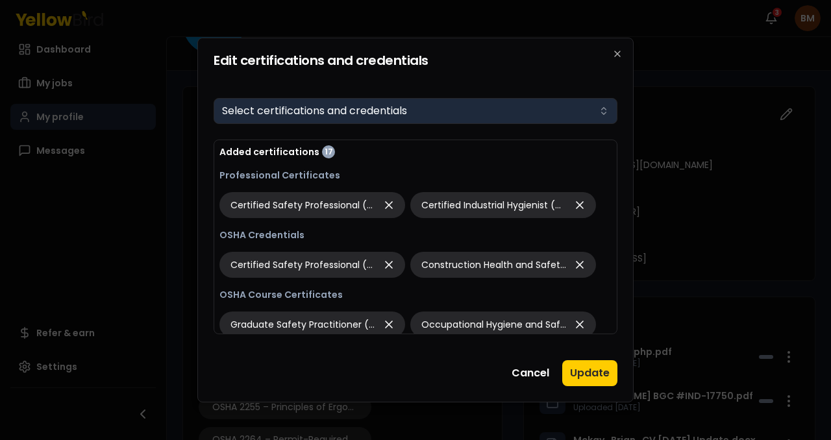
click at [445, 117] on button "Select certifications and credentials" at bounding box center [416, 111] width 404 height 26
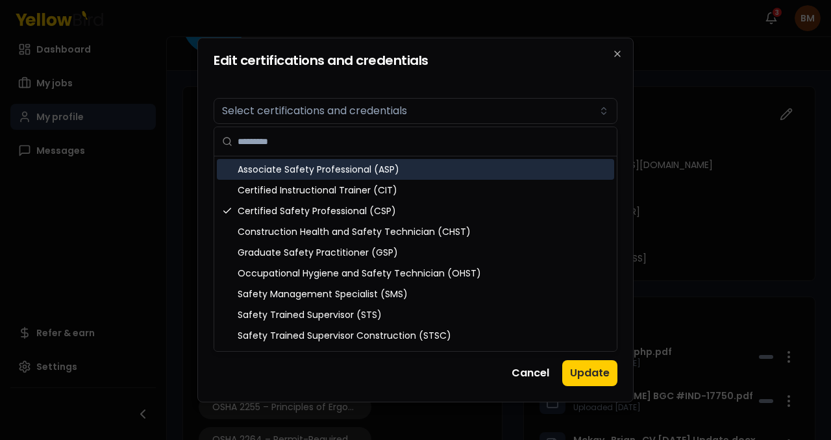
click at [132, 183] on div at bounding box center [415, 220] width 831 height 440
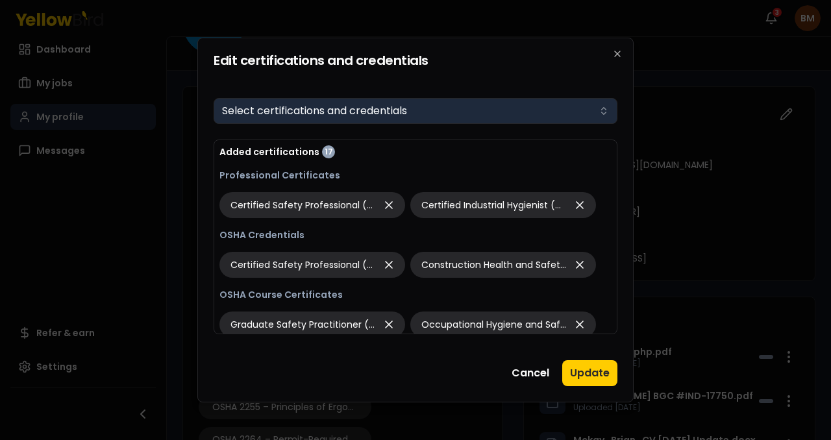
click at [506, 117] on button "Select certifications and credentials" at bounding box center [416, 111] width 404 height 26
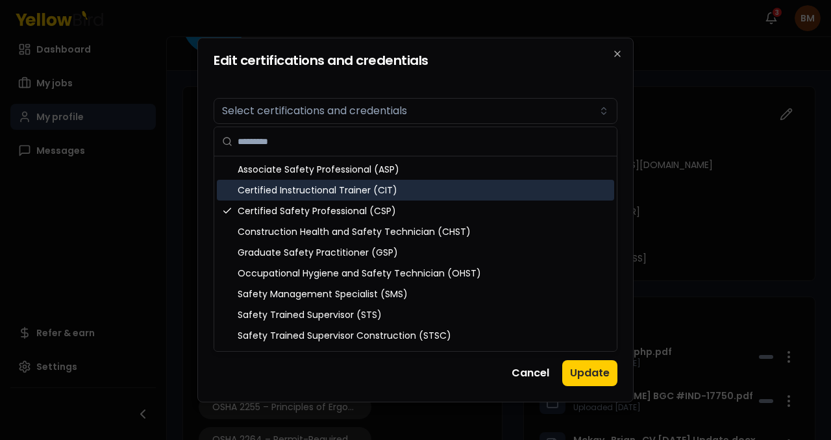
click at [155, 228] on div at bounding box center [415, 220] width 831 height 440
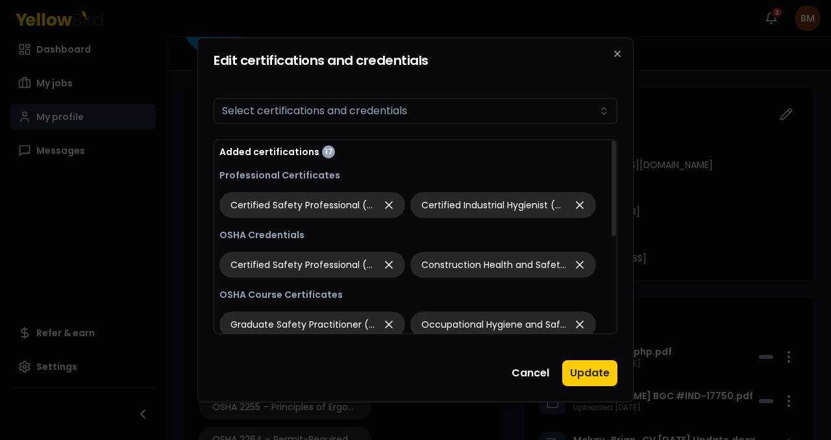
click at [320, 175] on p "Professional Certificates" at bounding box center [415, 175] width 392 height 13
click at [319, 300] on p "OSHA Course Certificates" at bounding box center [415, 294] width 392 height 13
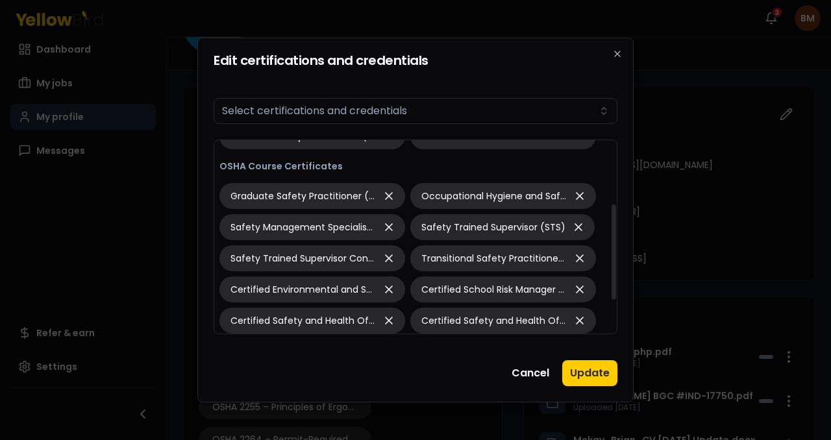
scroll to position [196, 0]
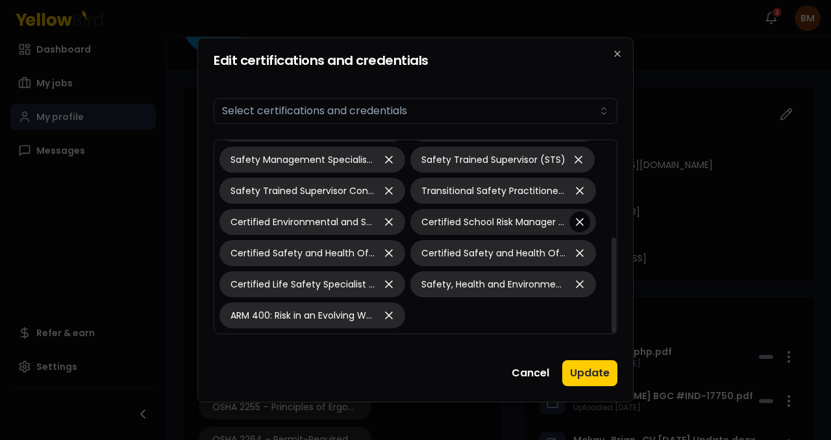
click at [581, 223] on icon "button" at bounding box center [579, 222] width 13 height 18
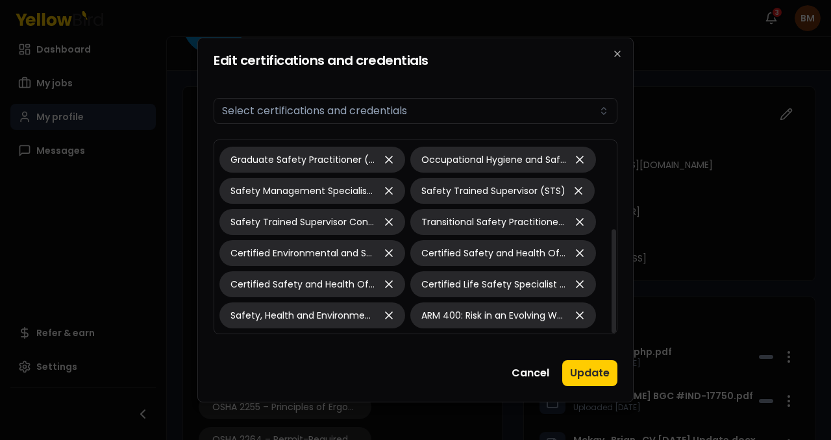
scroll to position [165, 0]
click at [581, 223] on icon "button" at bounding box center [579, 222] width 13 height 18
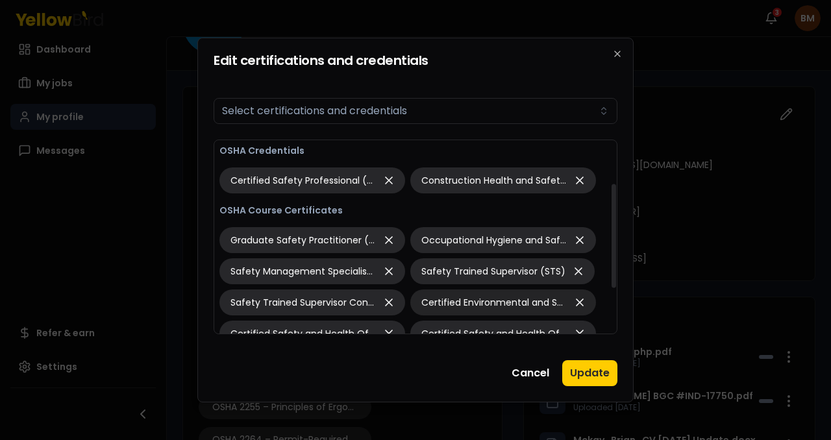
scroll to position [80, 0]
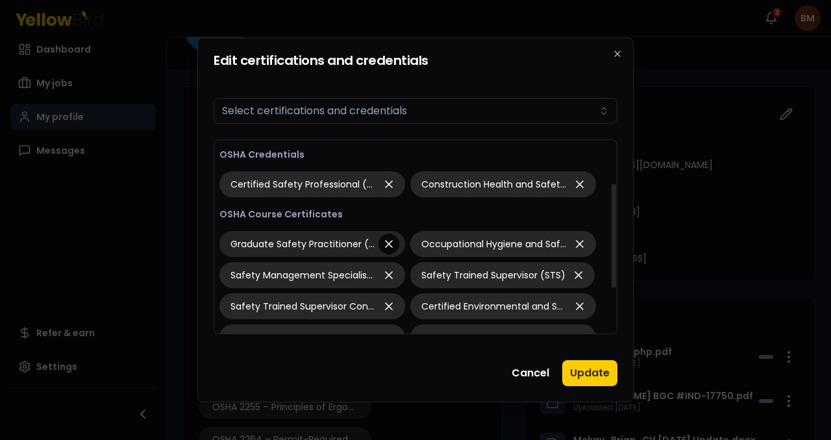
click at [388, 243] on icon "button" at bounding box center [389, 244] width 6 height 6
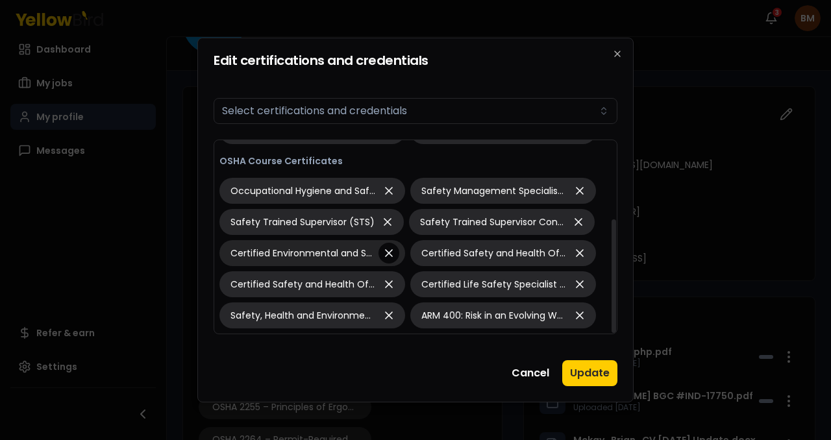
click at [390, 252] on icon "button" at bounding box center [388, 253] width 13 height 18
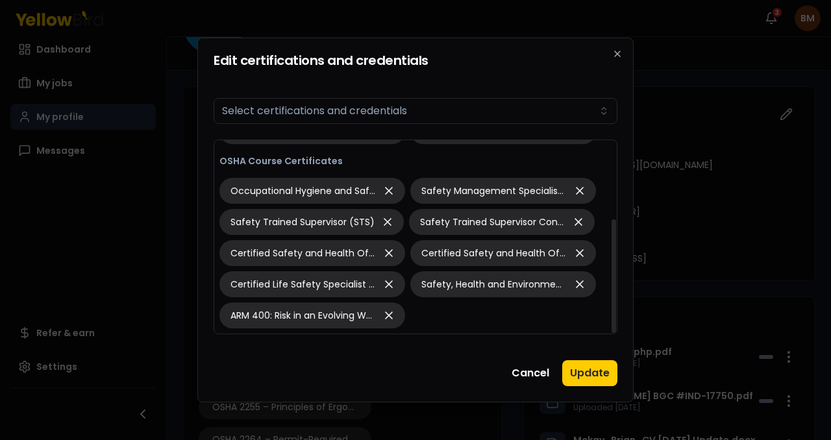
click at [390, 252] on icon "button" at bounding box center [388, 253] width 13 height 18
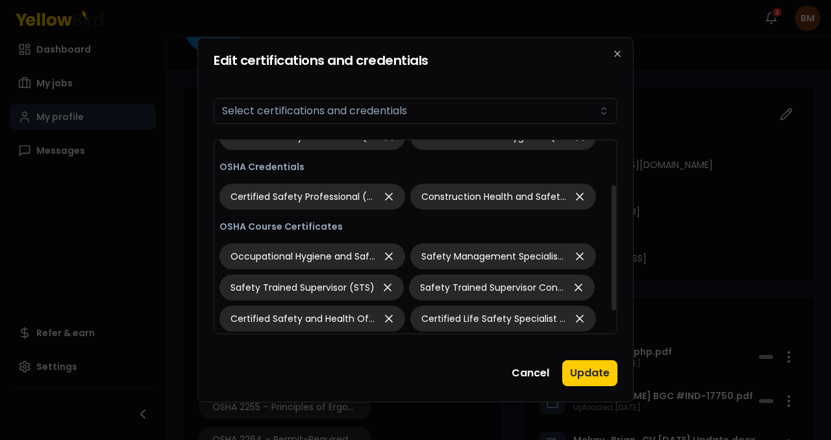
scroll to position [0, 0]
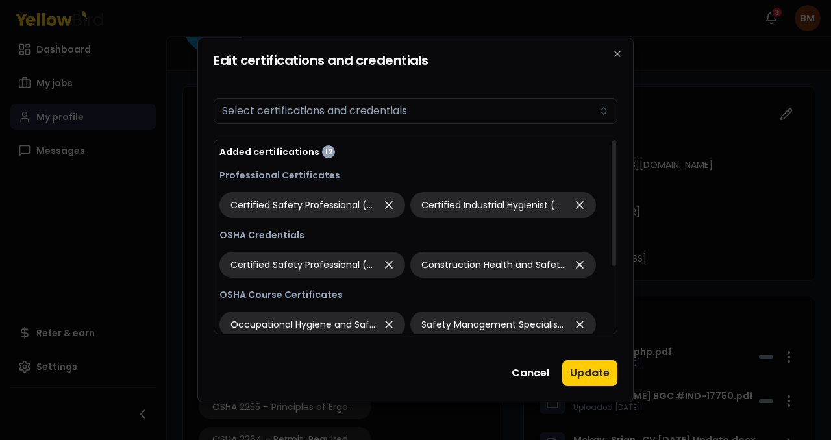
click at [330, 152] on div "Added certifications 12" at bounding box center [415, 151] width 392 height 13
click at [322, 150] on div "12" at bounding box center [328, 151] width 13 height 13
click at [325, 180] on p "Professional Certificates" at bounding box center [415, 175] width 392 height 13
click at [284, 237] on p "OSHA Credentials" at bounding box center [415, 234] width 392 height 13
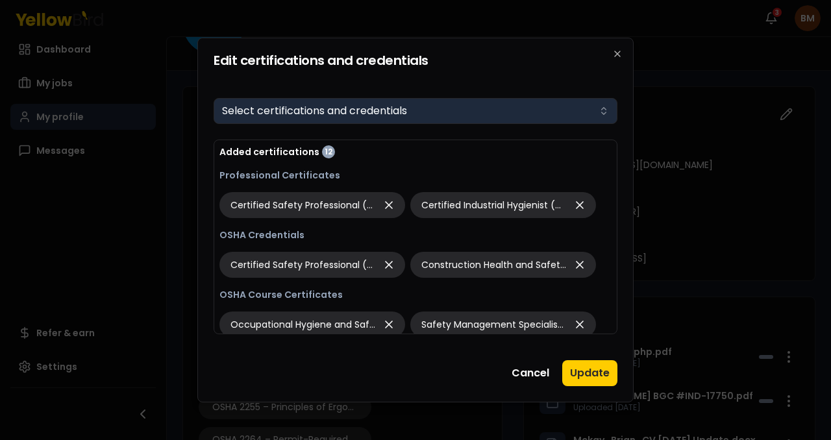
click at [426, 116] on button "Select certifications and credentials" at bounding box center [416, 111] width 404 height 26
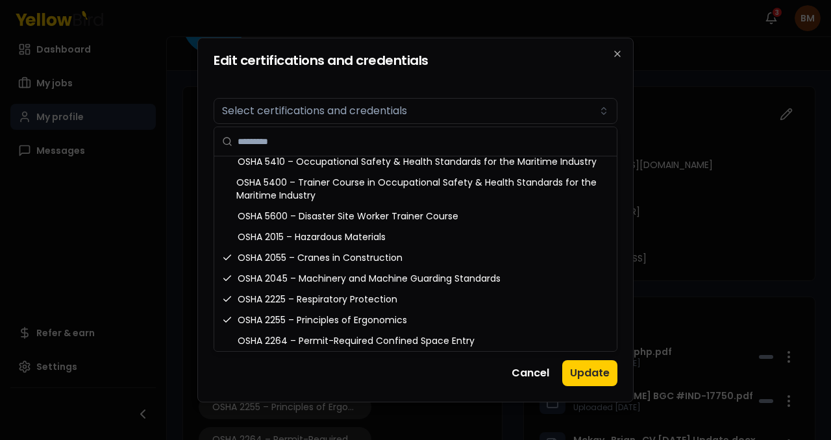
scroll to position [802, 0]
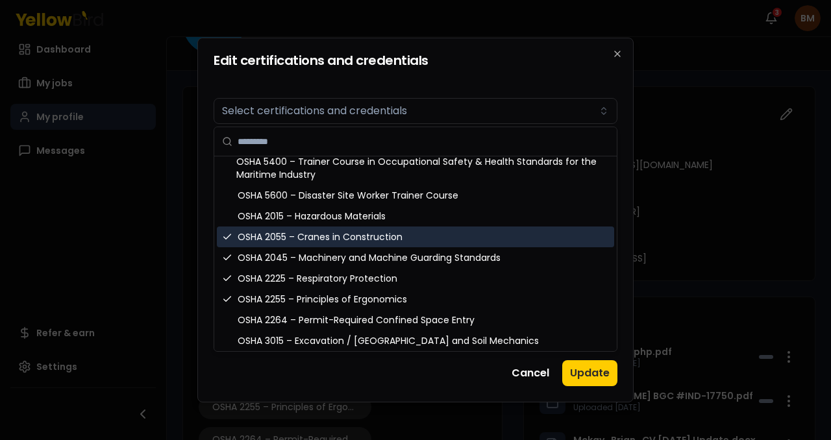
click at [254, 230] on div "OSHA 2055 – Cranes in Construction" at bounding box center [415, 237] width 397 height 21
click at [227, 238] on icon "Suggestions" at bounding box center [227, 237] width 10 height 10
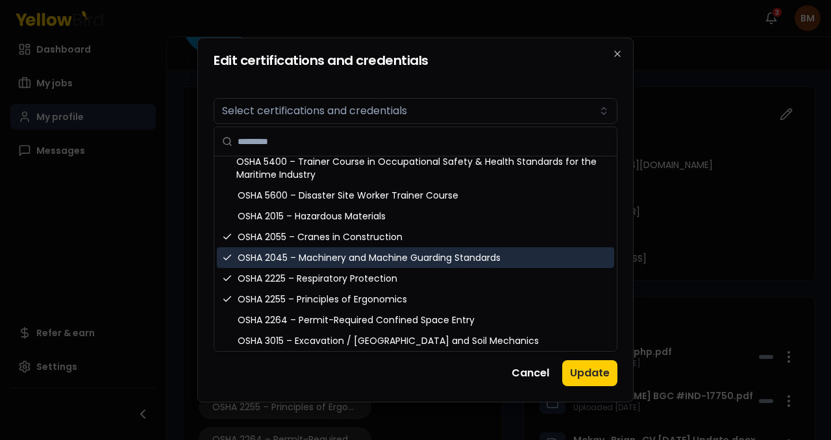
click at [230, 258] on icon "Suggestions" at bounding box center [227, 257] width 10 height 10
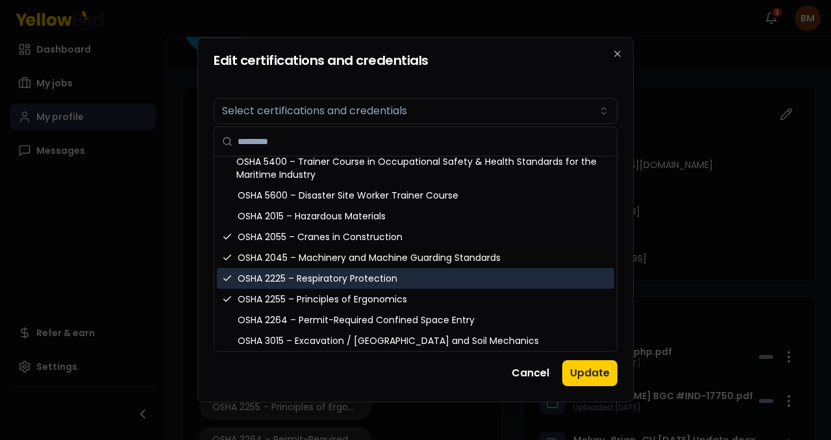
click at [227, 281] on icon "Suggestions" at bounding box center [227, 278] width 10 height 10
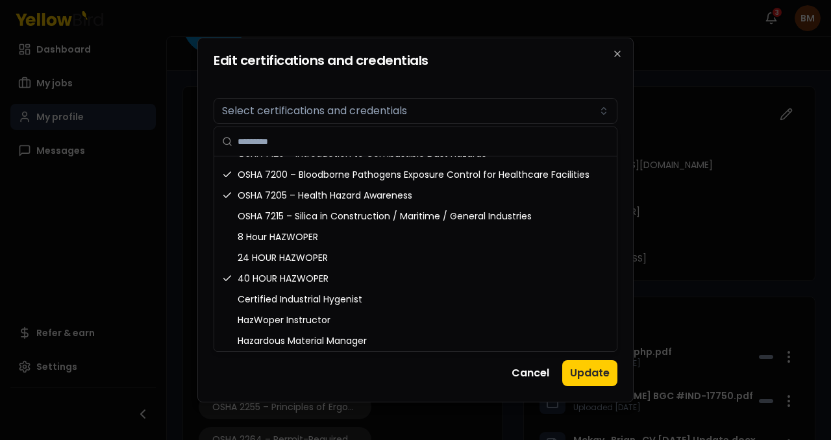
scroll to position [1176, 0]
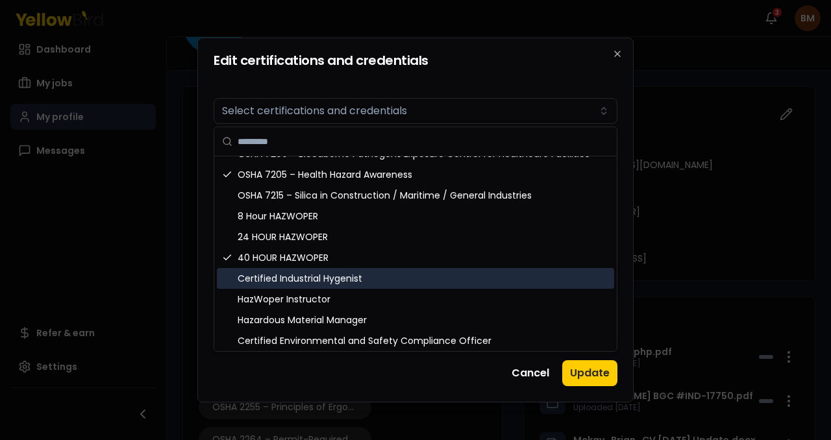
click at [310, 282] on div "Certified Industrial Hygenist" at bounding box center [415, 278] width 397 height 21
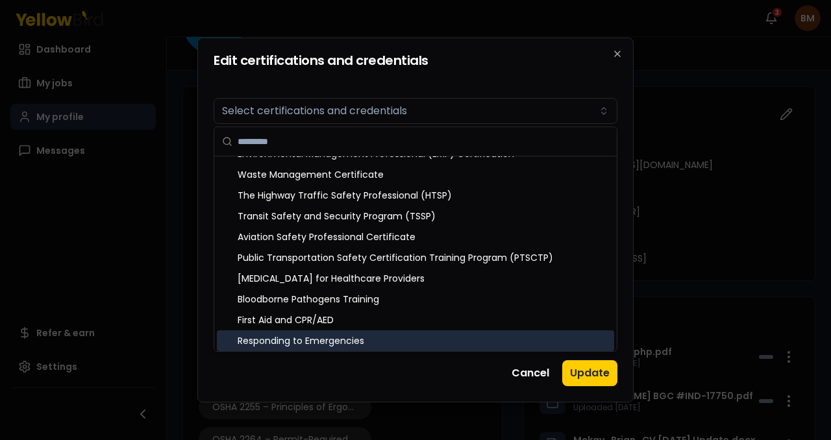
scroll to position [1612, 0]
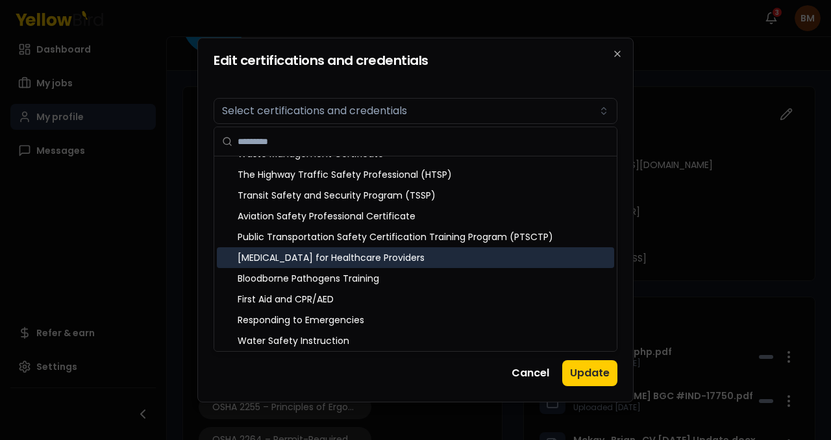
click at [366, 254] on div "[MEDICAL_DATA] for Healthcare Providers" at bounding box center [415, 257] width 397 height 21
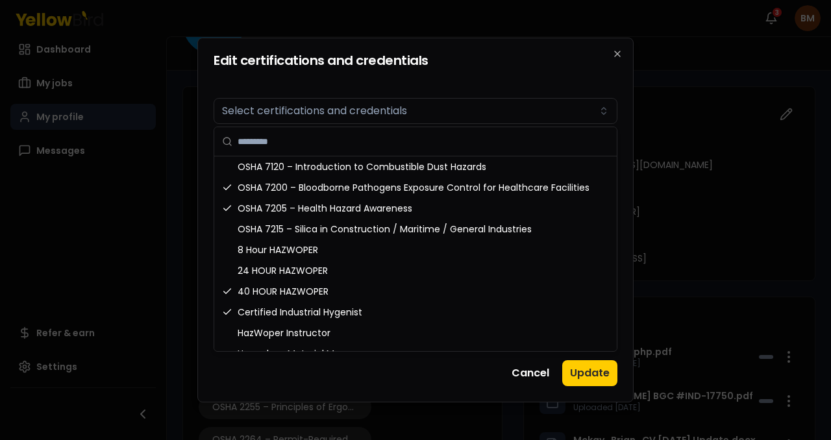
scroll to position [1122, 0]
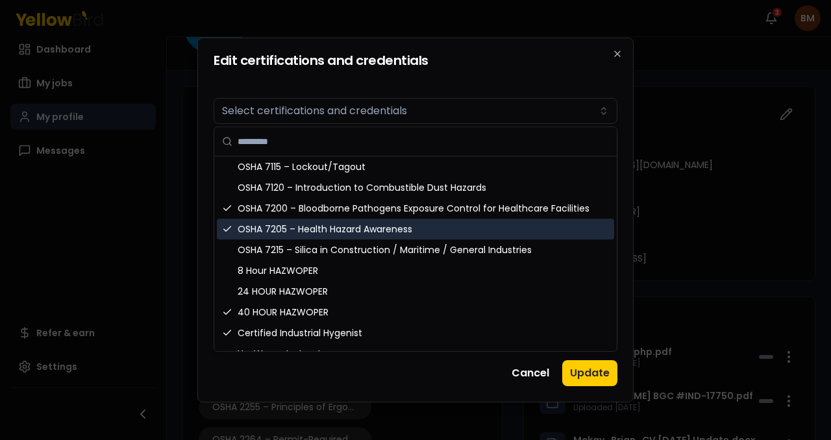
click at [260, 228] on div "OSHA 7205 – Health Hazard Awareness" at bounding box center [415, 229] width 397 height 21
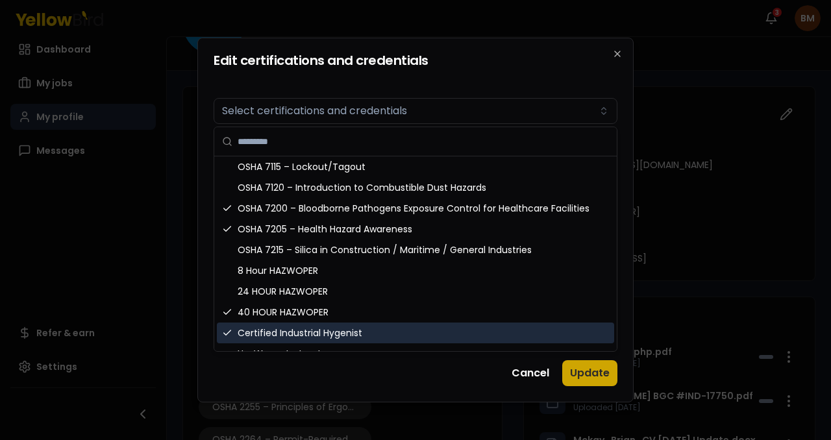
click at [595, 380] on button "Update" at bounding box center [589, 373] width 55 height 26
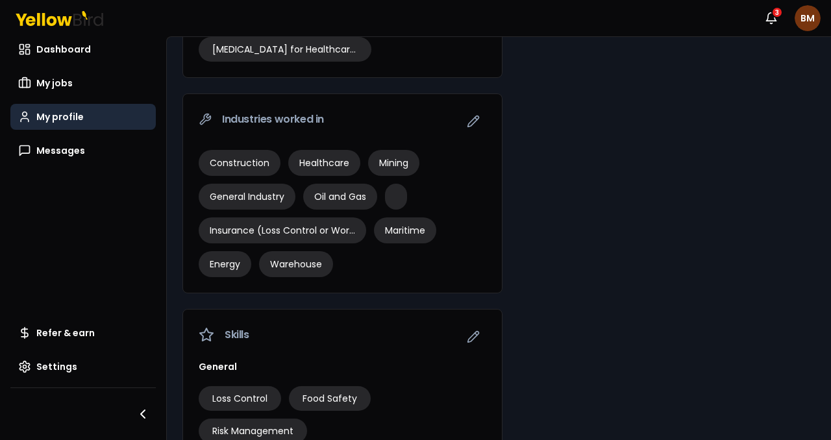
scroll to position [789, 0]
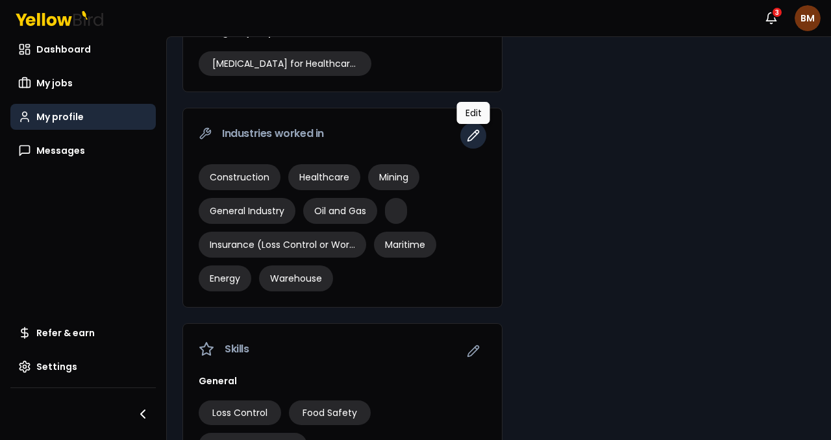
click at [474, 137] on icon "button" at bounding box center [473, 135] width 11 height 11
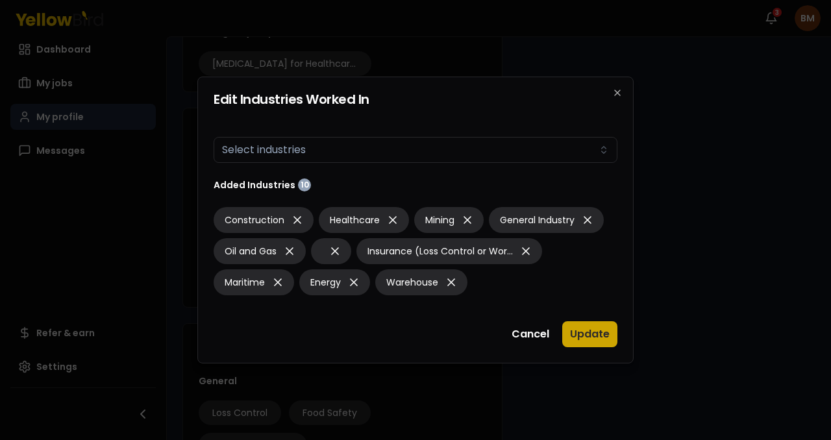
click at [589, 336] on button "Update" at bounding box center [589, 334] width 55 height 26
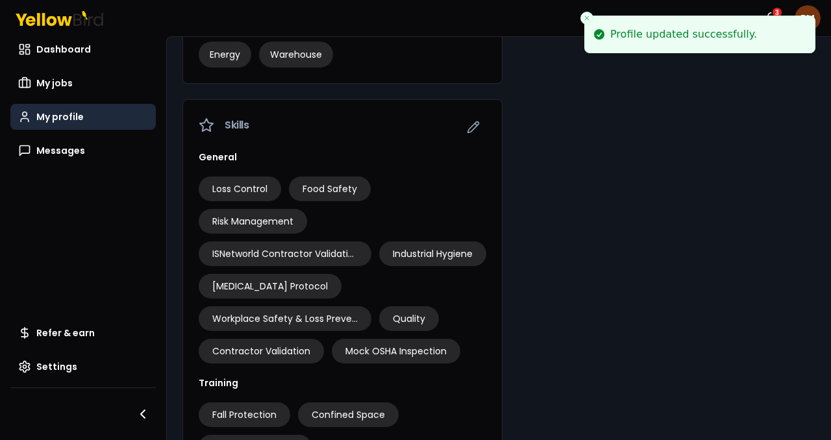
scroll to position [1033, 0]
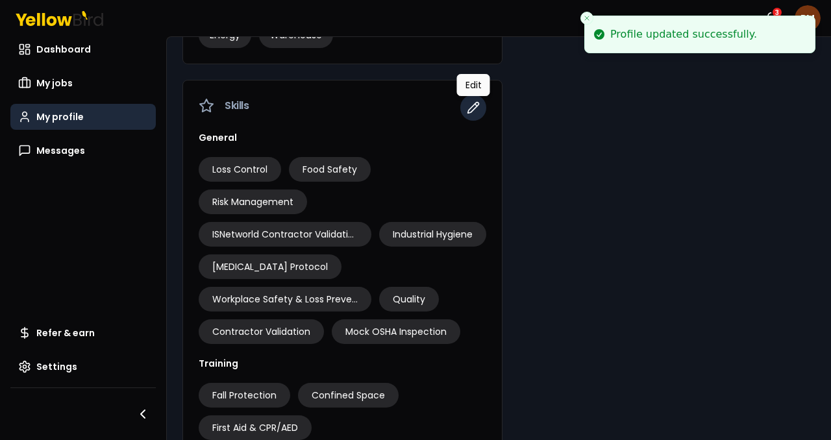
click at [477, 107] on icon "button" at bounding box center [473, 107] width 13 height 13
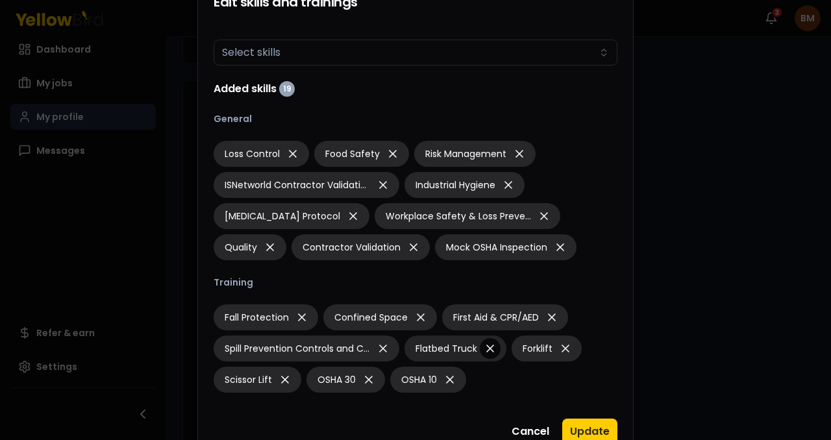
click at [495, 349] on icon "button" at bounding box center [490, 348] width 13 height 18
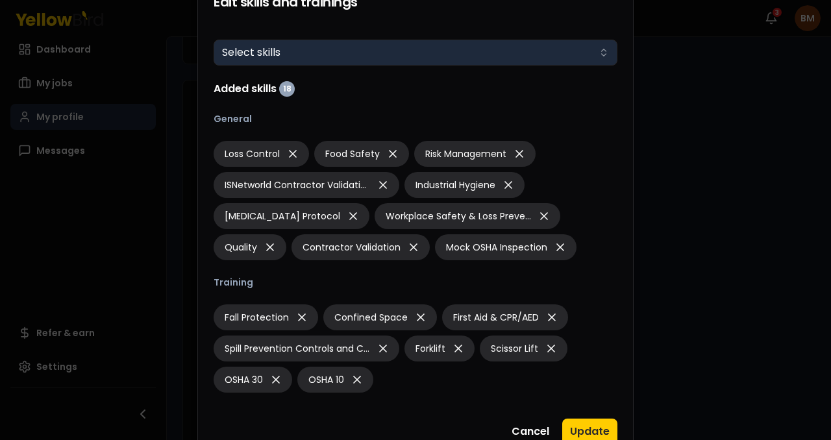
click at [422, 56] on button "Select skills" at bounding box center [416, 53] width 404 height 26
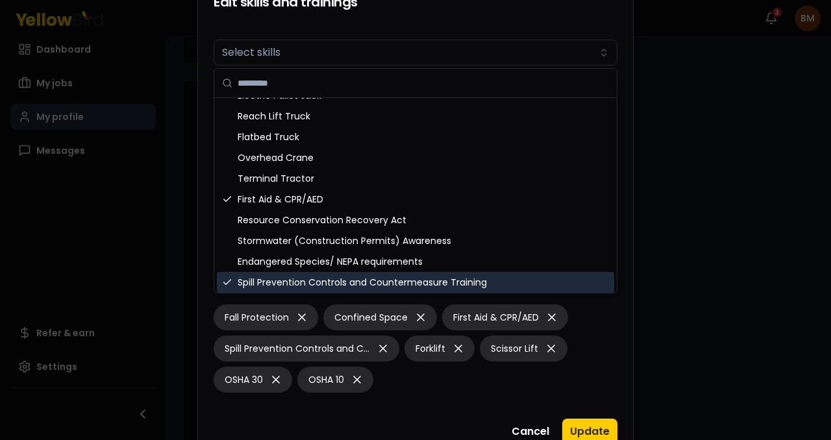
scroll to position [514, 0]
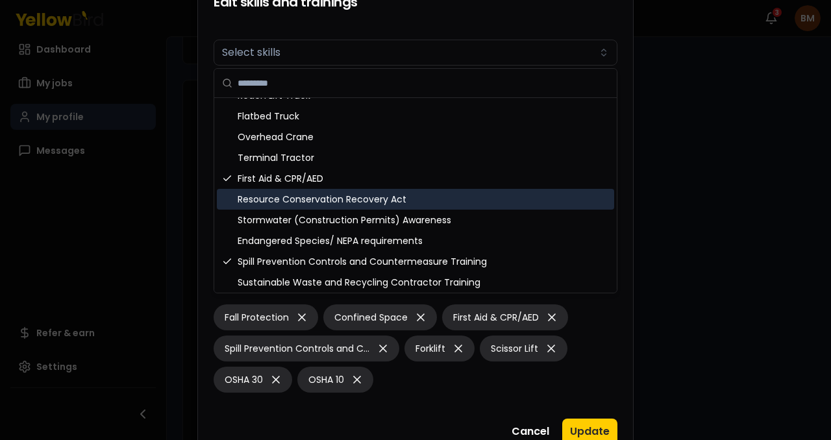
click at [282, 202] on div "Resource Conservation Recovery Act" at bounding box center [415, 199] width 397 height 21
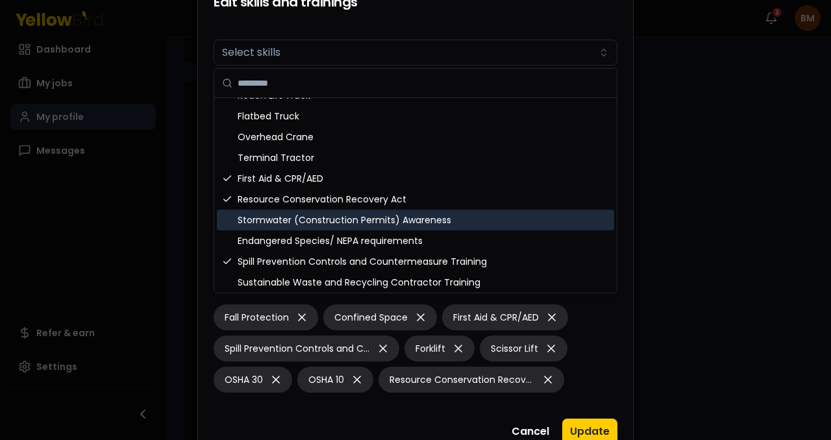
click at [280, 219] on div "Stormwater (Construction Permits) Awareness" at bounding box center [415, 220] width 397 height 21
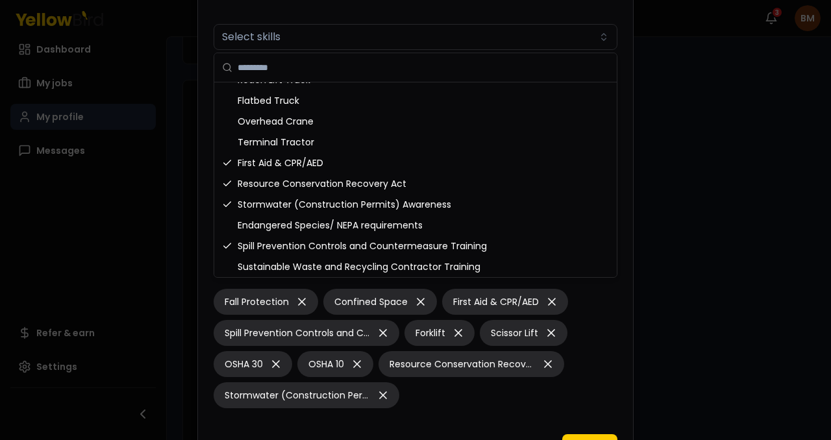
scroll to position [535, 0]
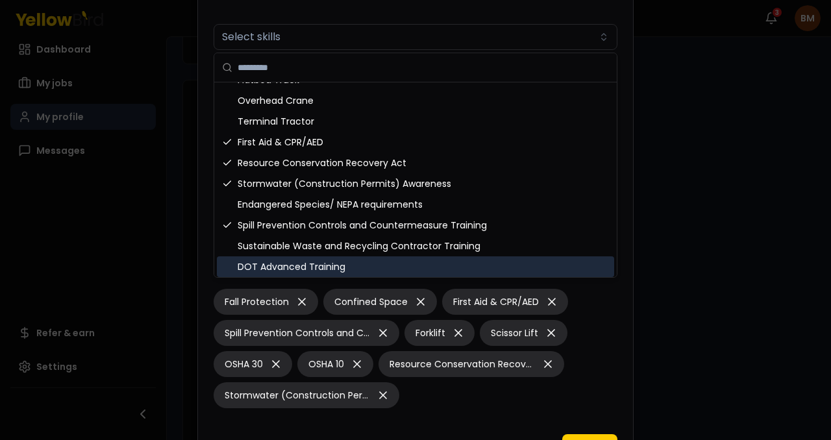
click at [345, 272] on div "DOT Advanced Training" at bounding box center [415, 266] width 397 height 21
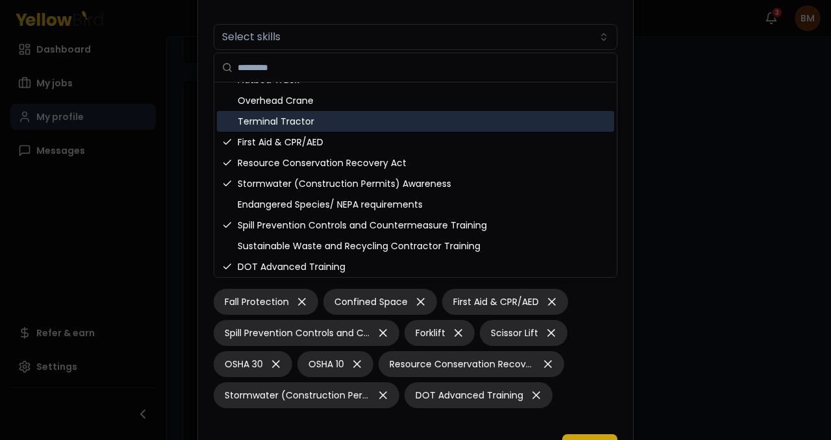
click at [602, 399] on button "Update" at bounding box center [589, 447] width 55 height 26
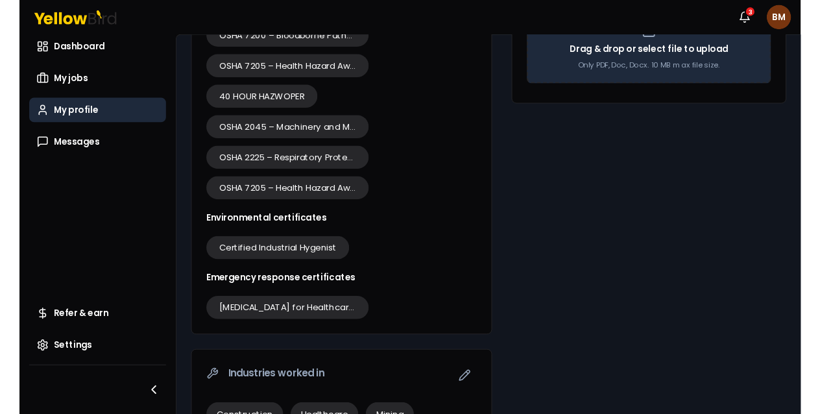
scroll to position [0, 0]
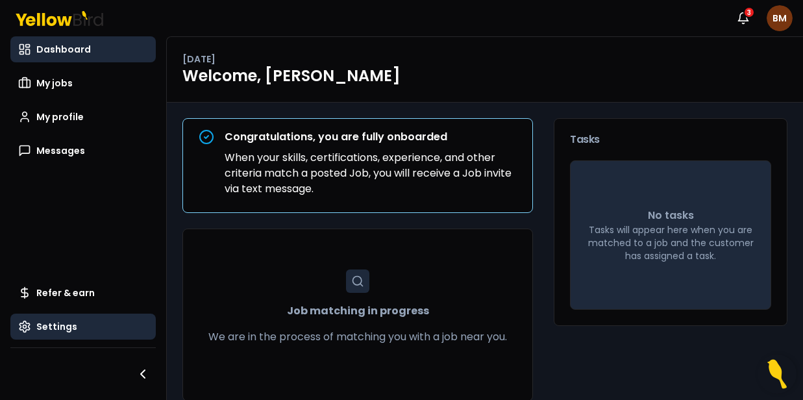
click at [53, 328] on span "Settings" at bounding box center [56, 326] width 41 height 13
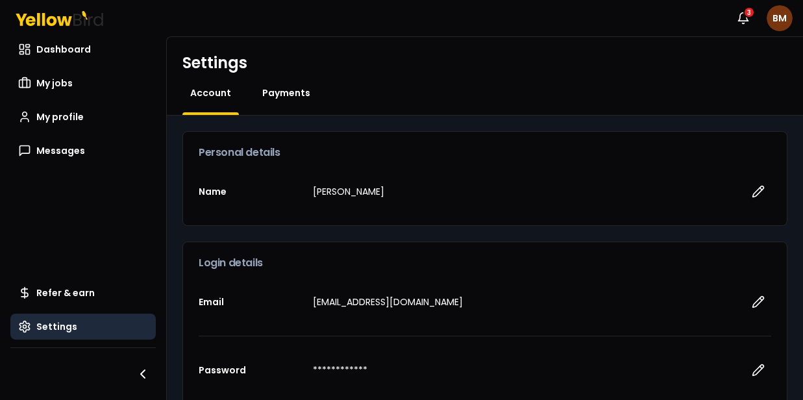
click at [288, 90] on span "Payments" at bounding box center [286, 92] width 48 height 13
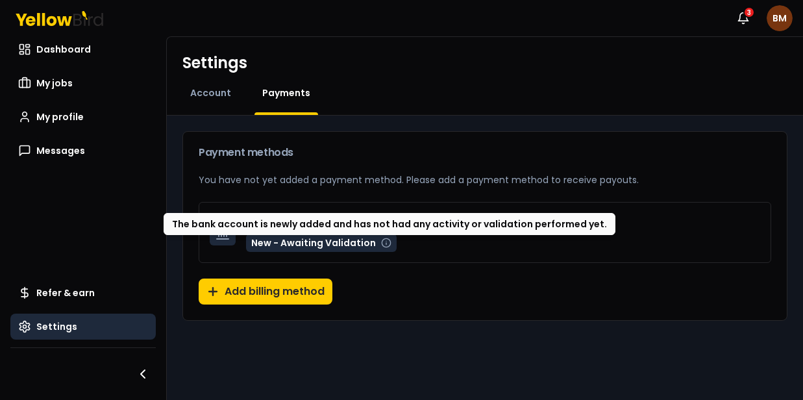
click at [384, 245] on icon at bounding box center [386, 243] width 10 height 10
click at [386, 242] on icon at bounding box center [386, 243] width 10 height 10
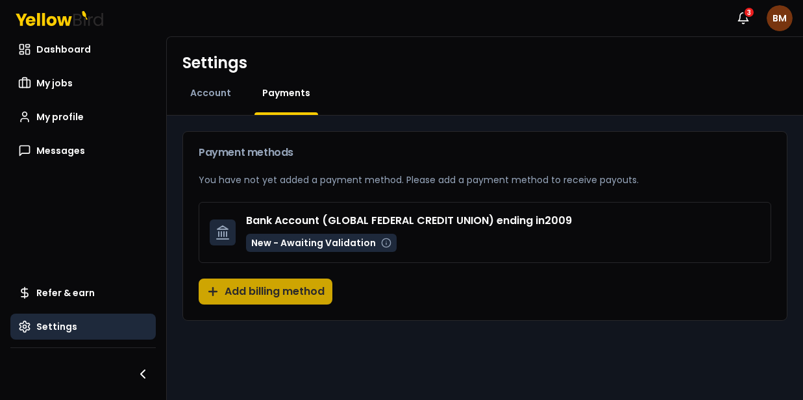
click at [271, 289] on button "Add billing method" at bounding box center [266, 291] width 134 height 26
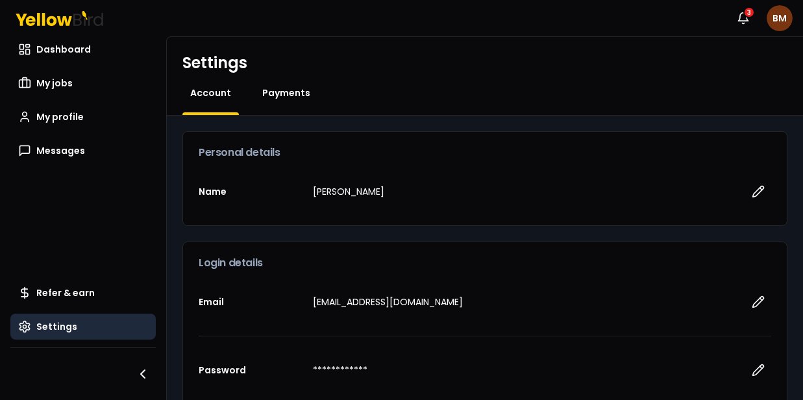
click at [299, 90] on span "Payments" at bounding box center [286, 92] width 48 height 13
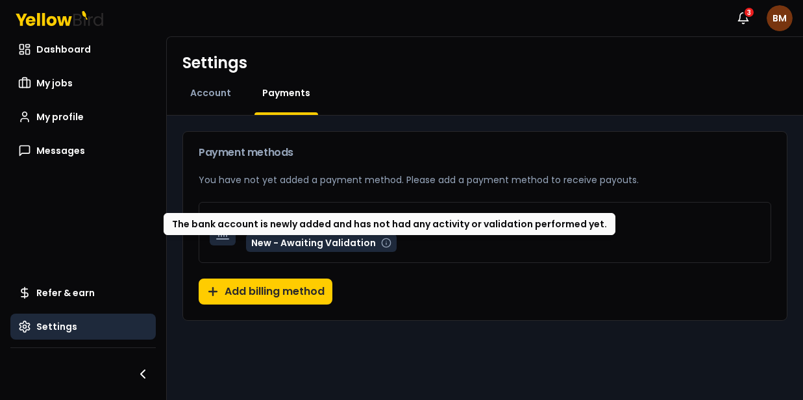
click at [382, 245] on icon at bounding box center [386, 243] width 10 height 10
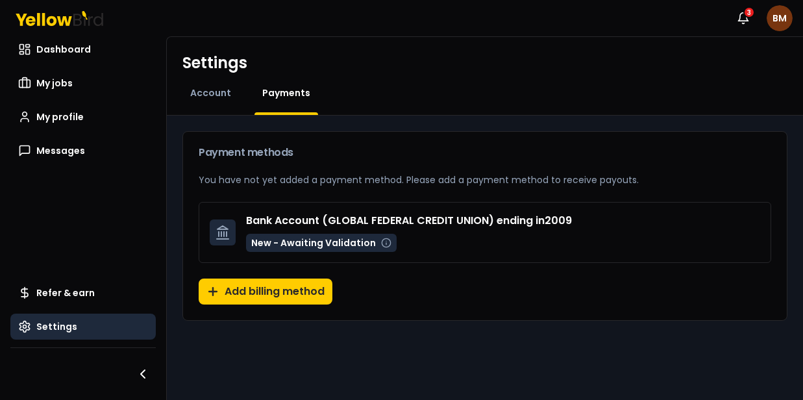
click at [382, 245] on icon at bounding box center [386, 243] width 10 height 10
click at [274, 297] on button "Add billing method" at bounding box center [266, 291] width 134 height 26
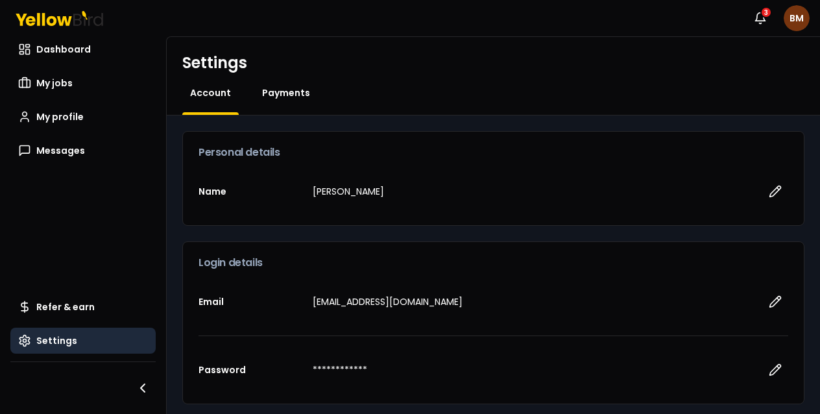
click at [293, 93] on span "Payments" at bounding box center [286, 92] width 48 height 13
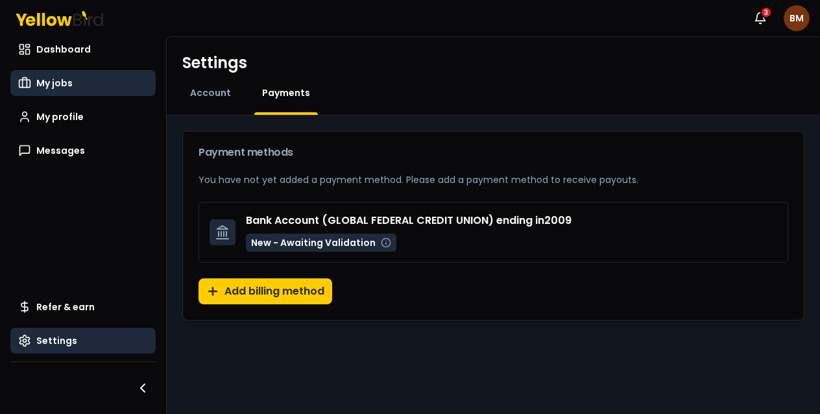
click at [64, 84] on span "My jobs" at bounding box center [54, 83] width 36 height 13
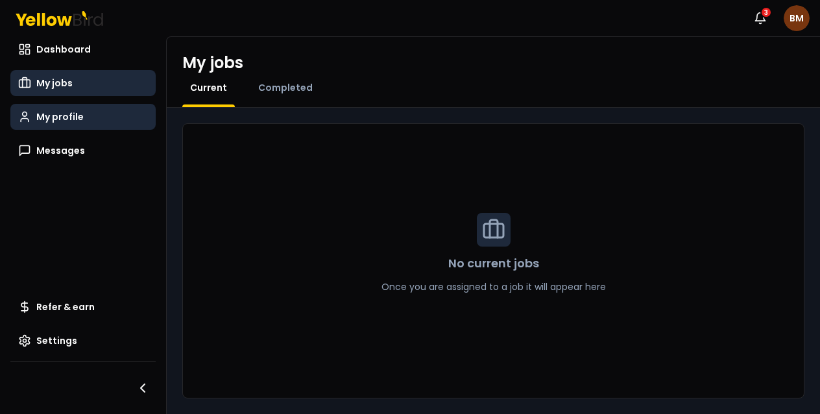
click at [69, 116] on span "My profile" at bounding box center [59, 116] width 47 height 13
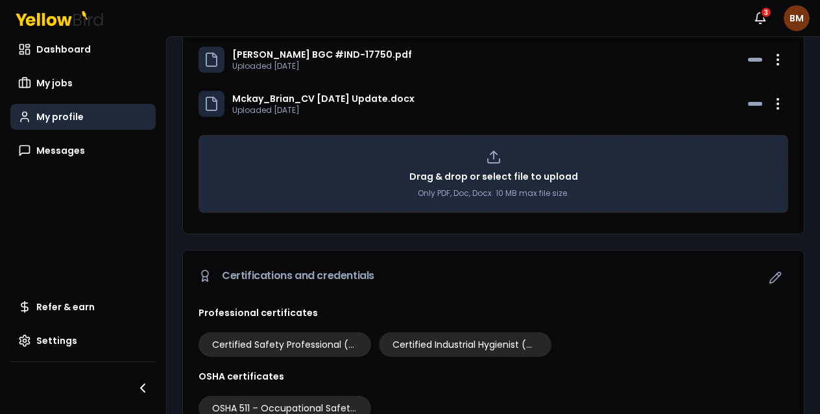
scroll to position [643, 0]
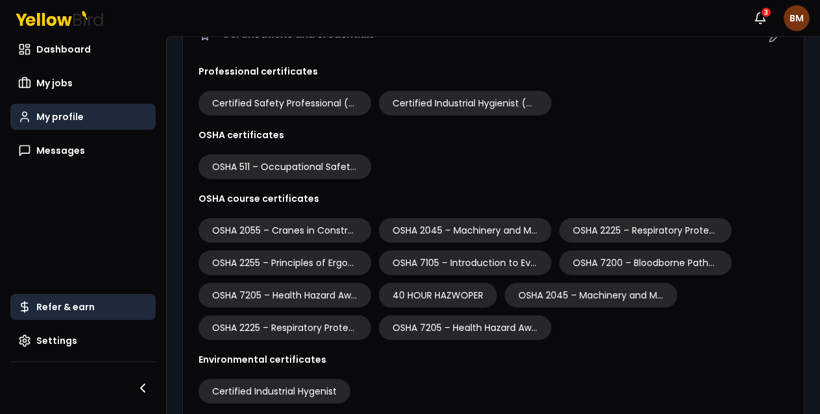
click at [73, 309] on span "Refer & earn" at bounding box center [65, 307] width 58 height 13
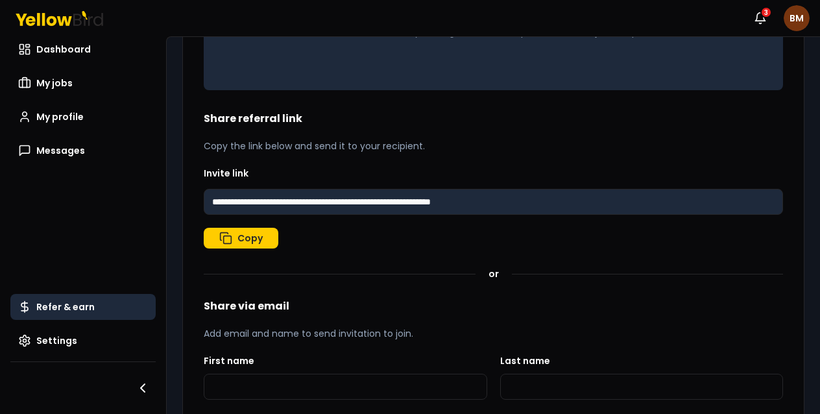
scroll to position [378, 0]
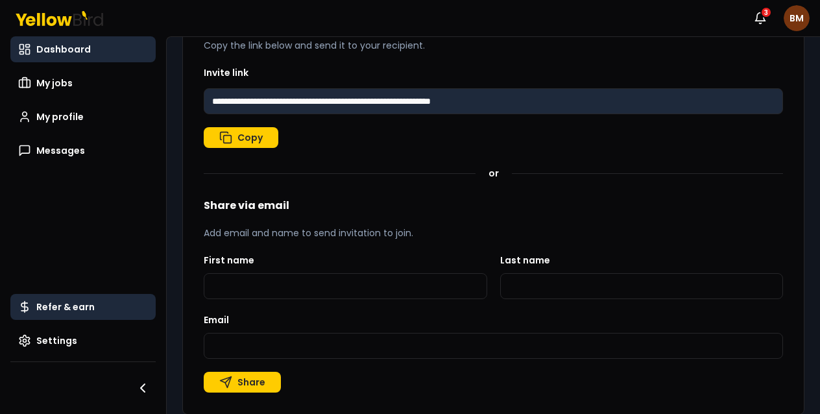
click at [68, 46] on span "Dashboard" at bounding box center [63, 49] width 55 height 13
